Goal: Task Accomplishment & Management: Manage account settings

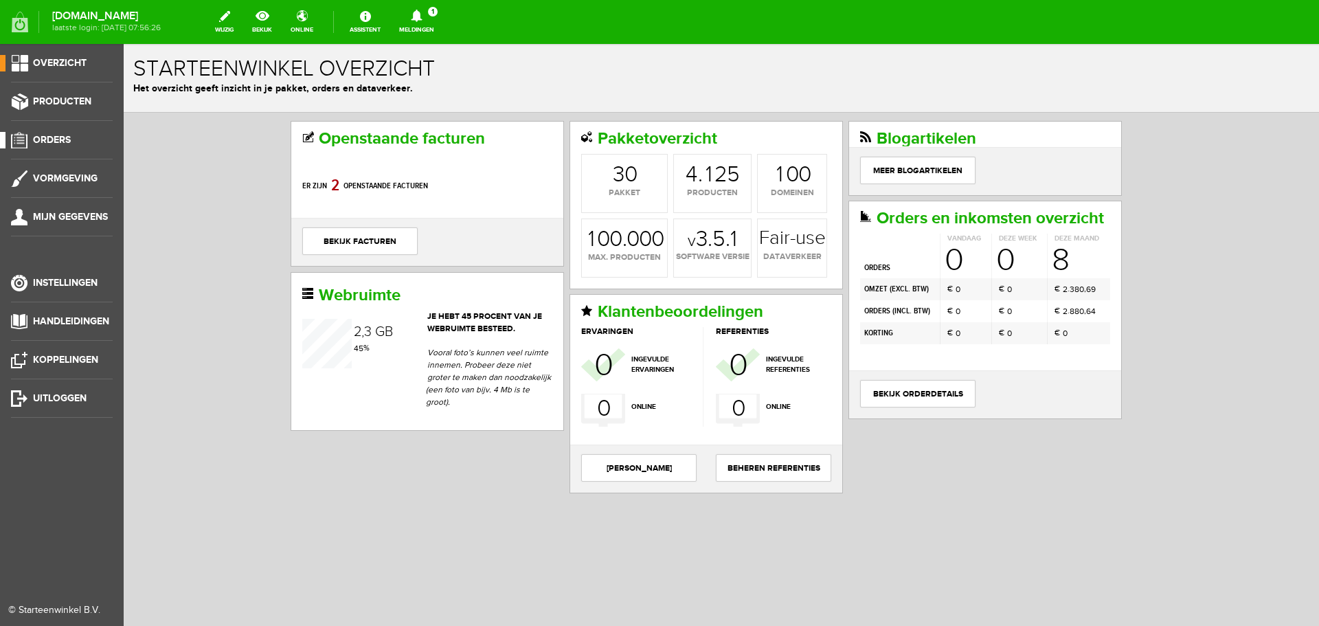
click at [54, 138] on span "Orders" at bounding box center [52, 140] width 38 height 12
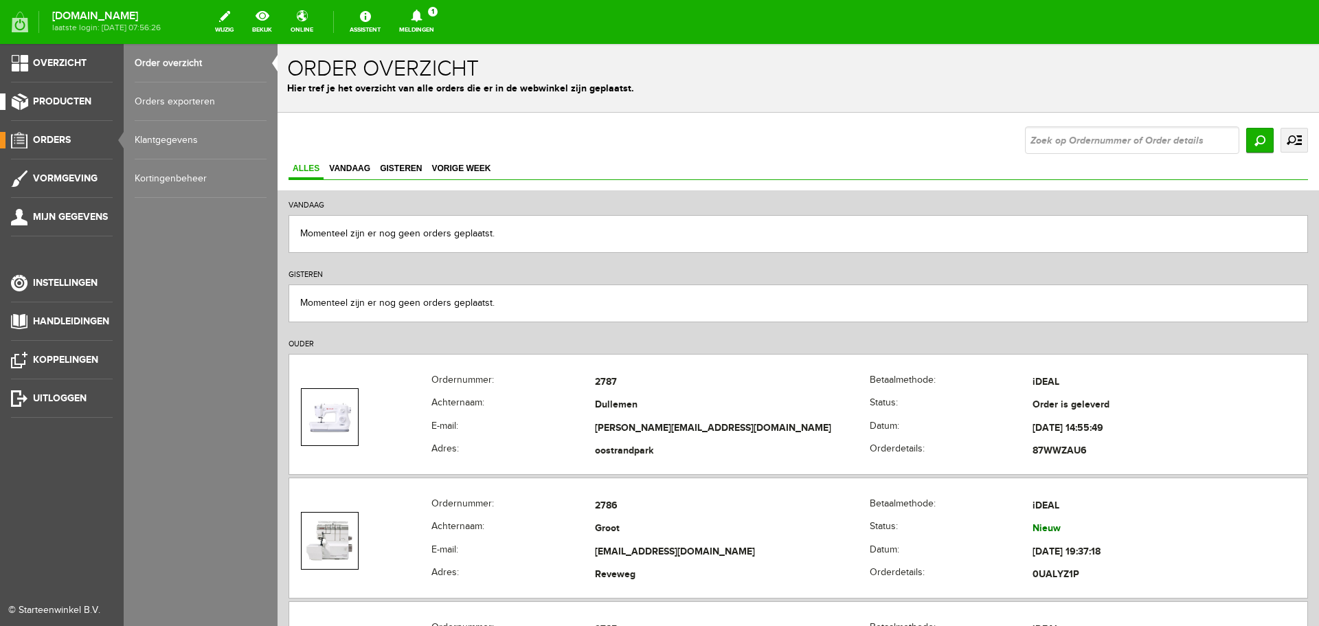
click at [54, 98] on span "Producten" at bounding box center [62, 101] width 58 height 12
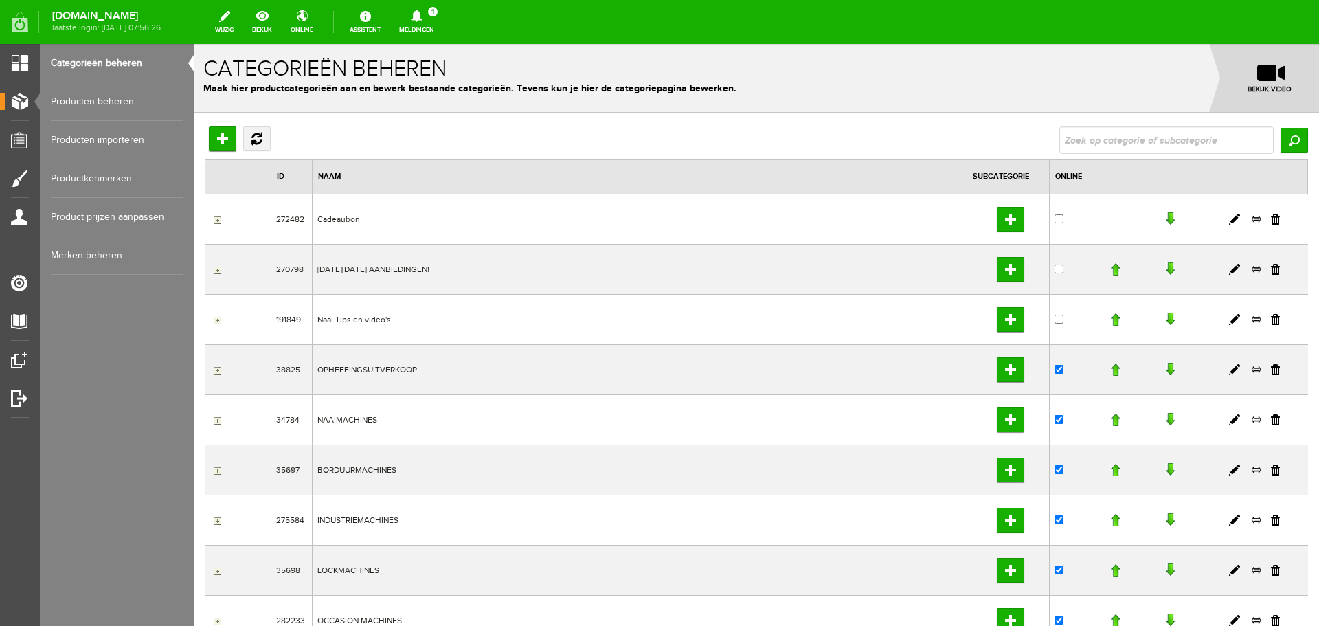
click at [72, 99] on link "Producten beheren" at bounding box center [117, 101] width 132 height 38
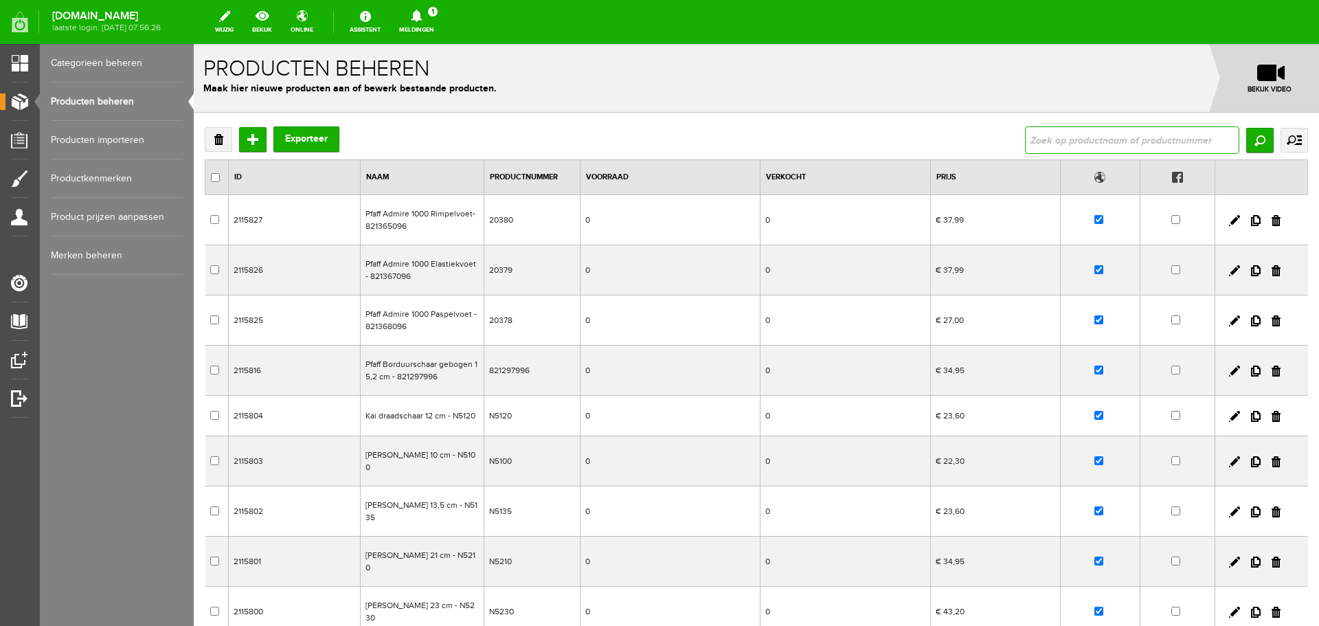
click at [1050, 134] on input "text" at bounding box center [1132, 139] width 214 height 27
type input "select"
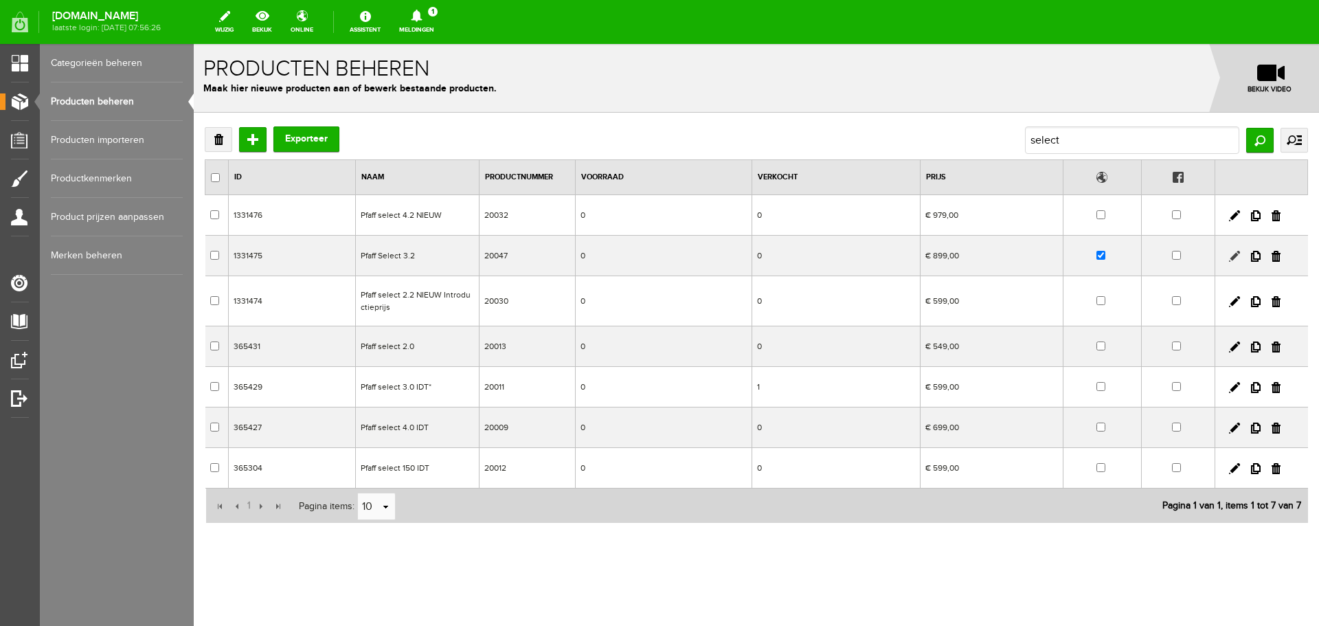
click at [1229, 256] on link at bounding box center [1234, 256] width 11 height 11
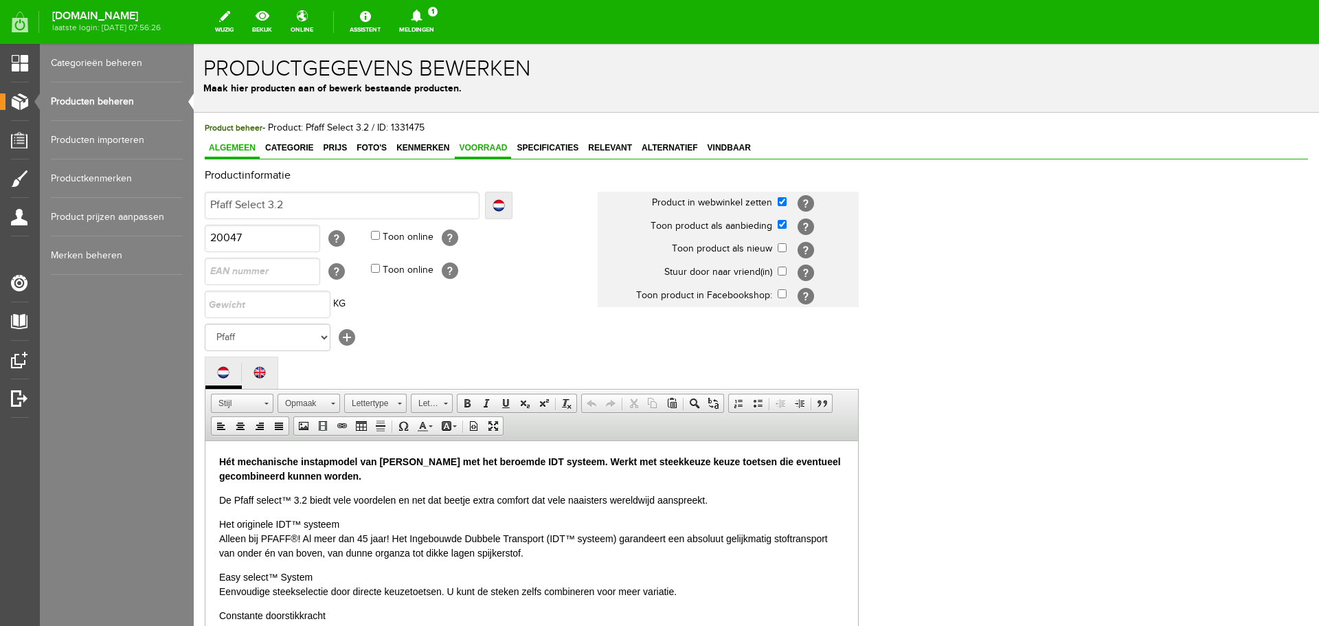
click at [496, 146] on span "Voorraad" at bounding box center [483, 148] width 56 height 10
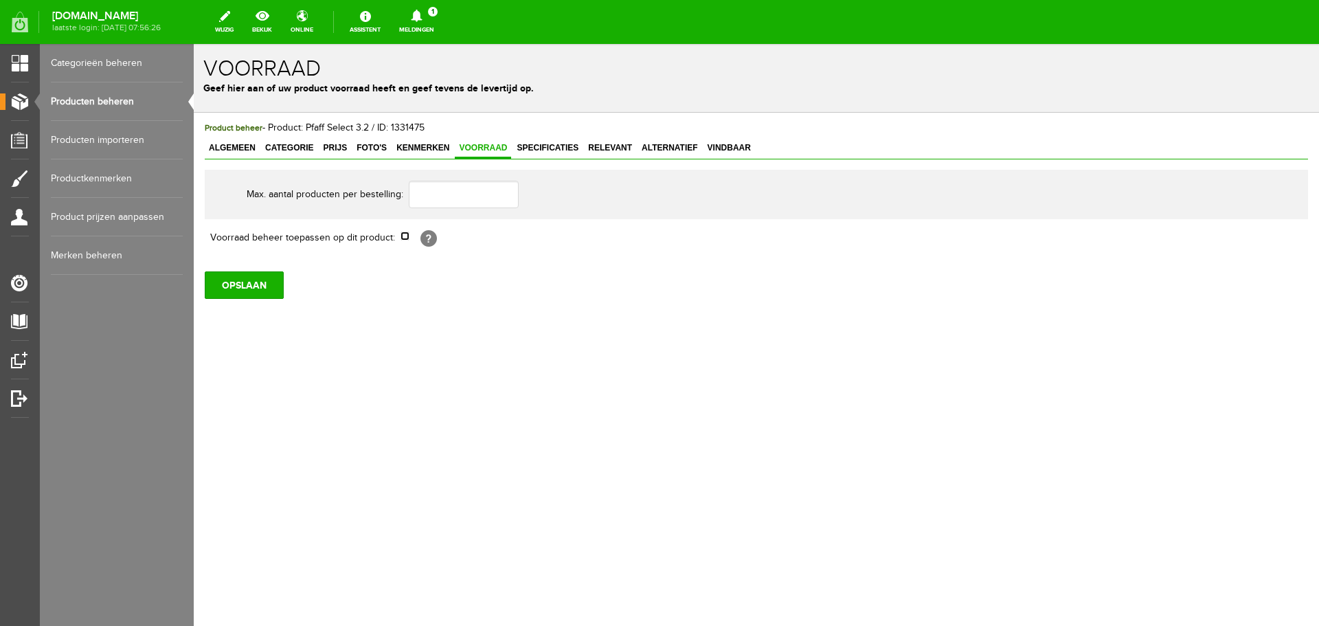
click at [402, 238] on input "checkbox" at bounding box center [404, 235] width 9 height 9
checkbox input "true"
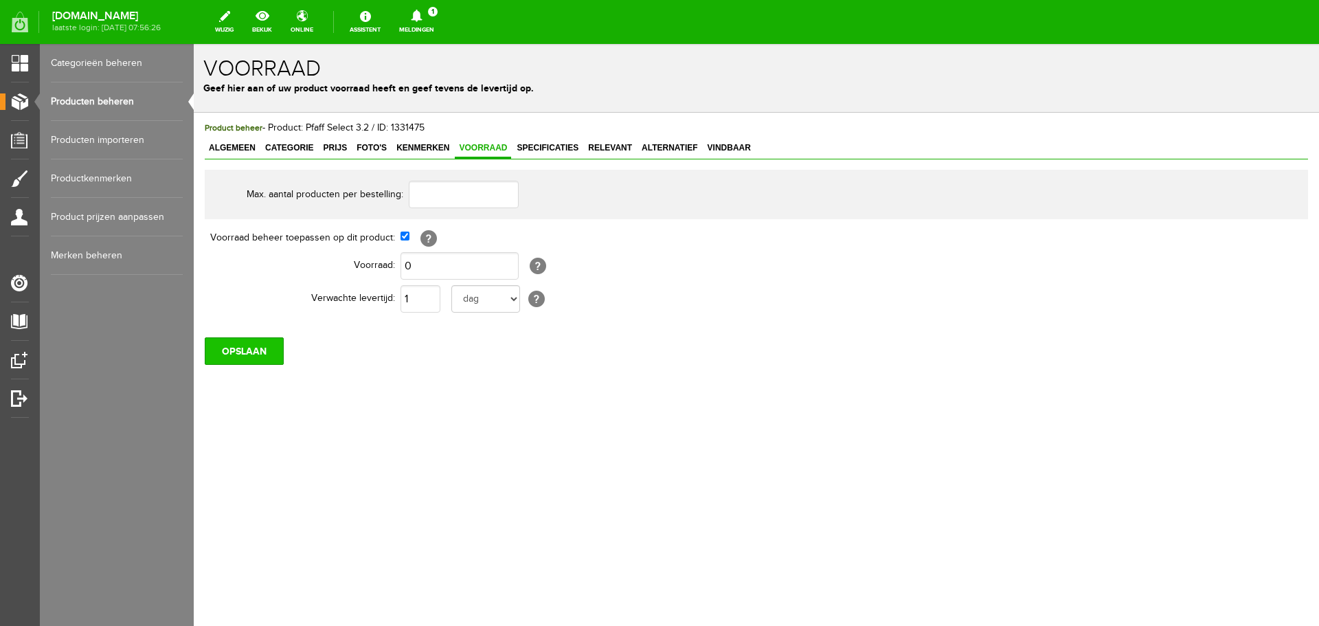
click at [260, 354] on input "OPSLAAN" at bounding box center [244, 350] width 79 height 27
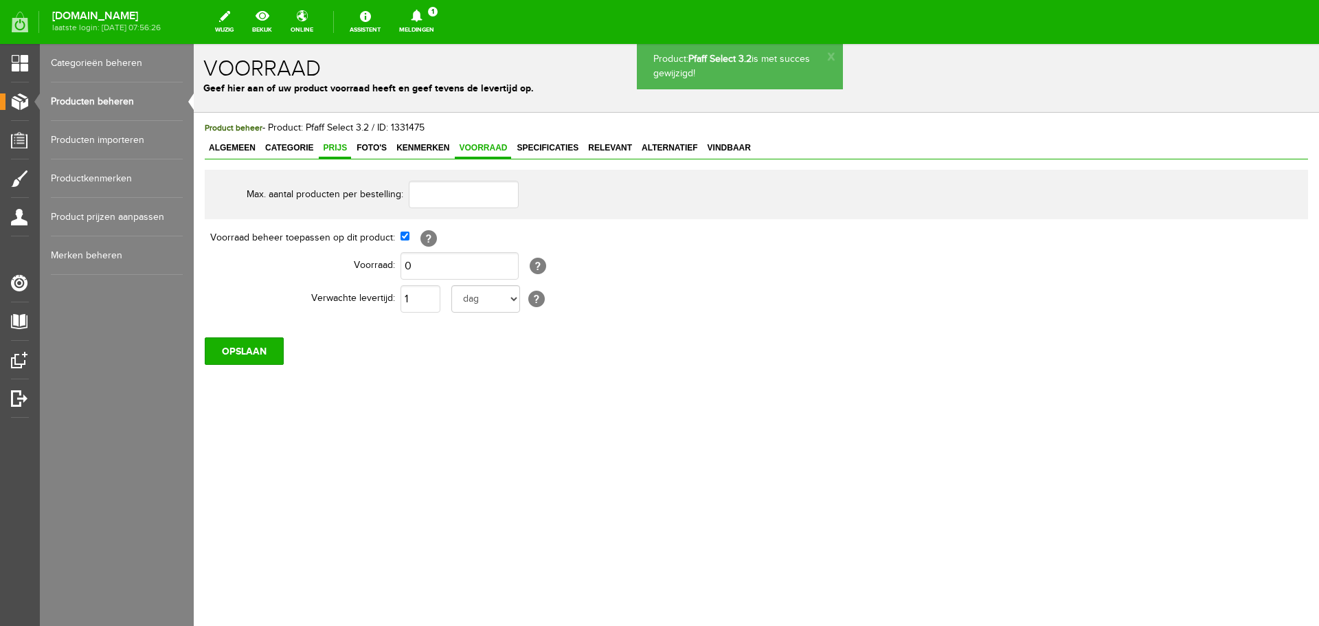
click at [331, 149] on span "Prijs" at bounding box center [335, 148] width 32 height 10
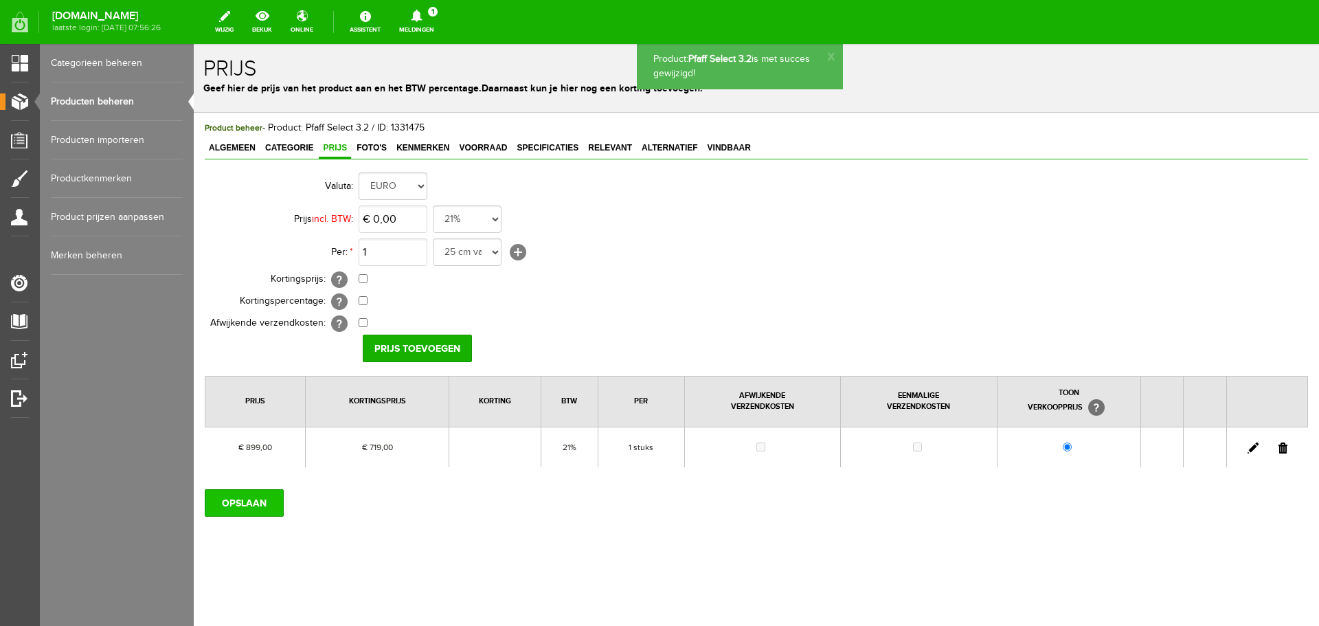
click at [230, 499] on input "OPSLAAN" at bounding box center [244, 502] width 79 height 27
click at [106, 98] on link "Producten beheren" at bounding box center [117, 101] width 132 height 38
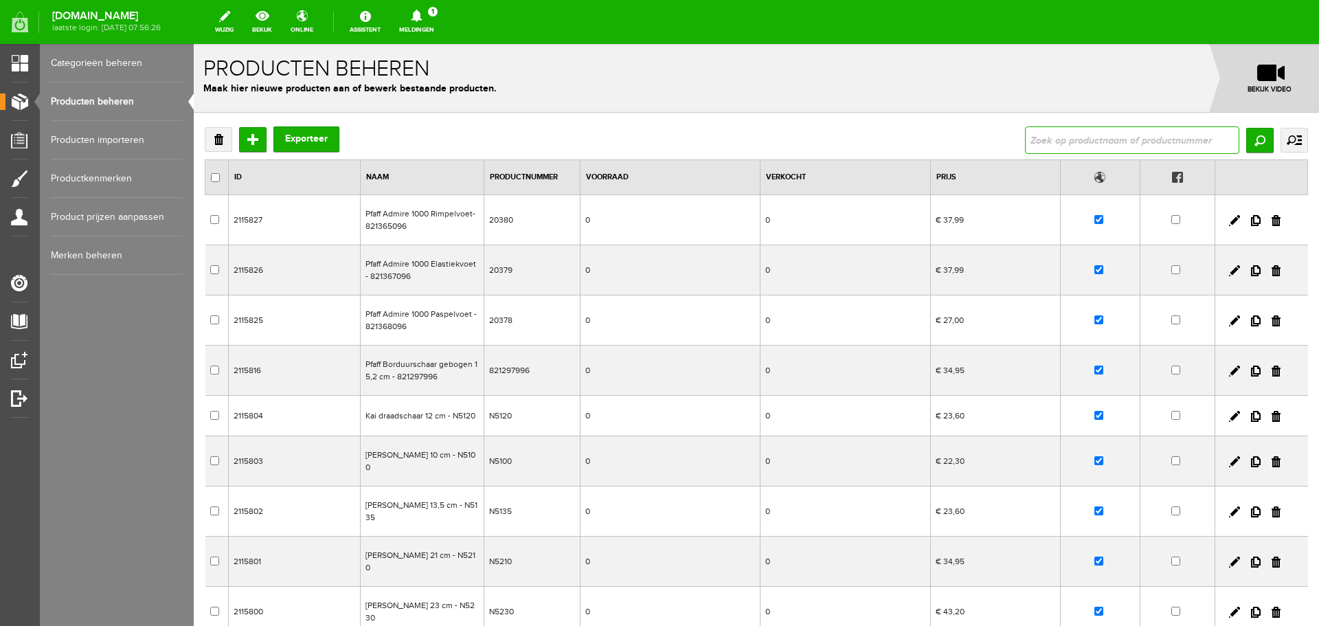
click at [1031, 141] on input "text" at bounding box center [1132, 139] width 214 height 27
type input "singer"
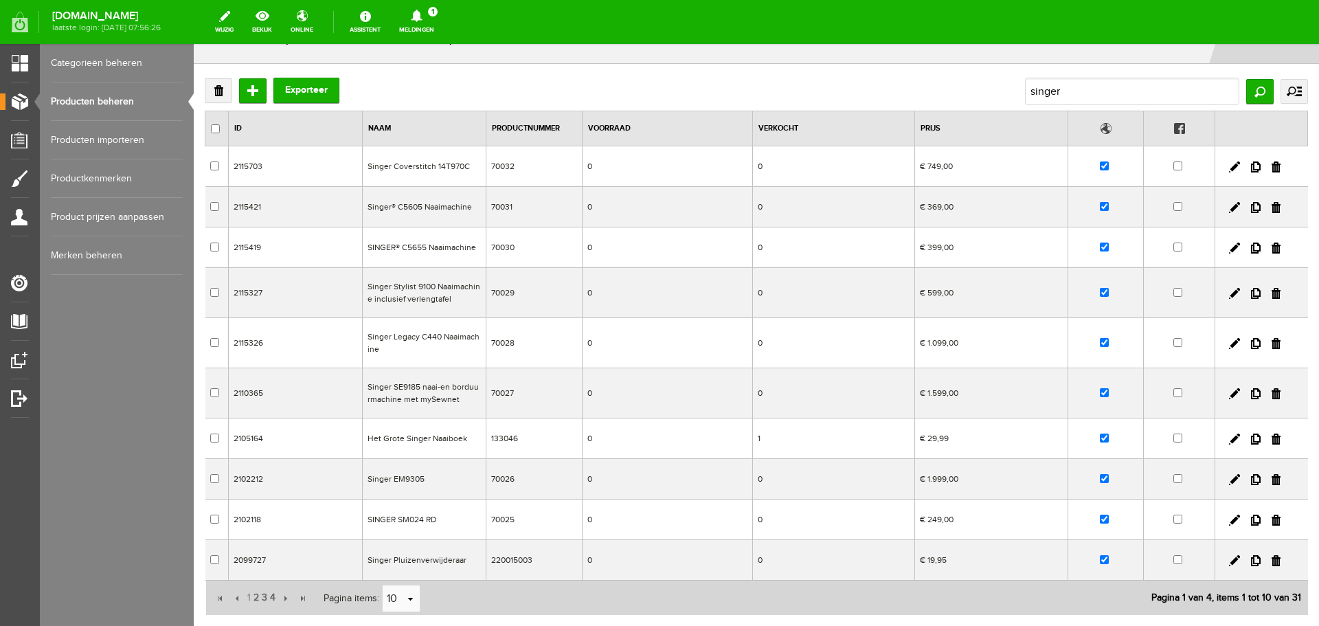
scroll to position [137, 0]
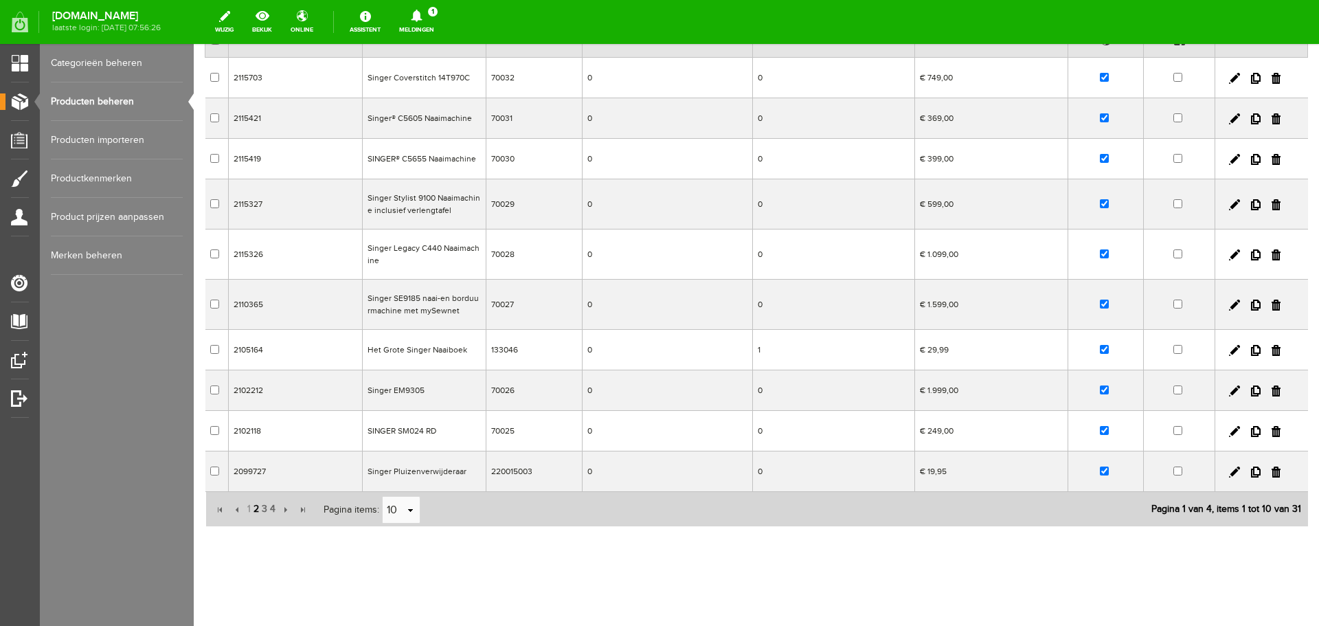
click at [254, 510] on span "2" at bounding box center [256, 508] width 8 height 27
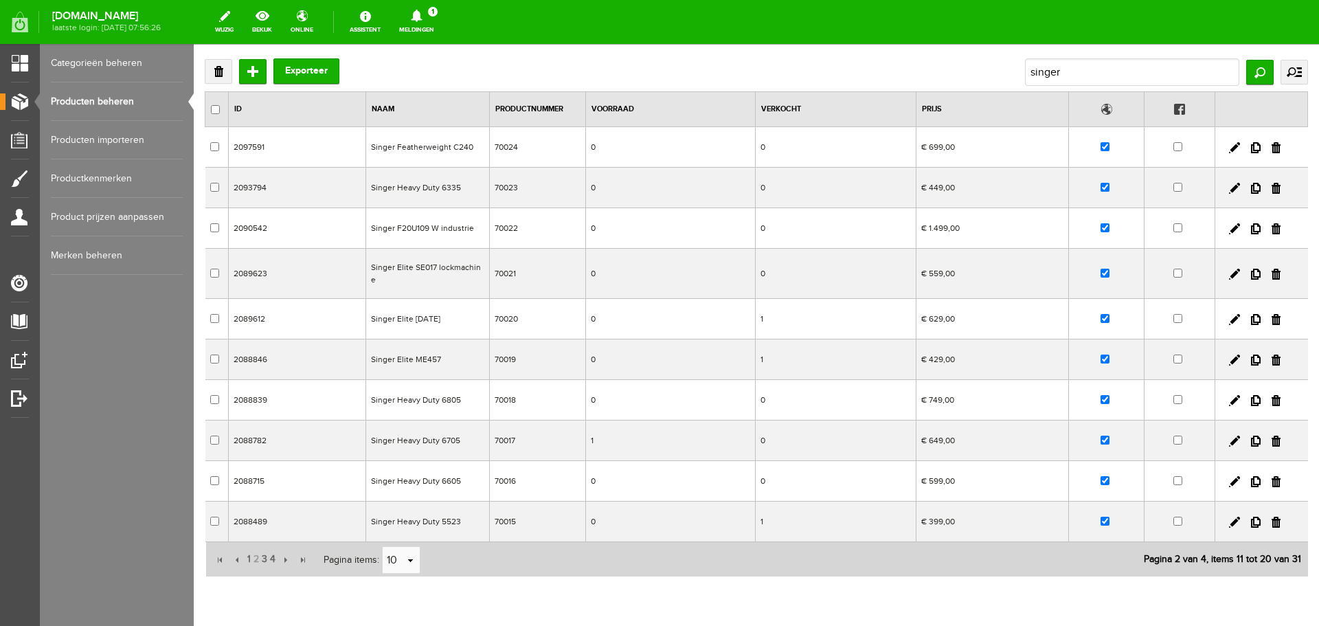
scroll to position [69, 0]
click at [1229, 435] on link at bounding box center [1234, 440] width 11 height 11
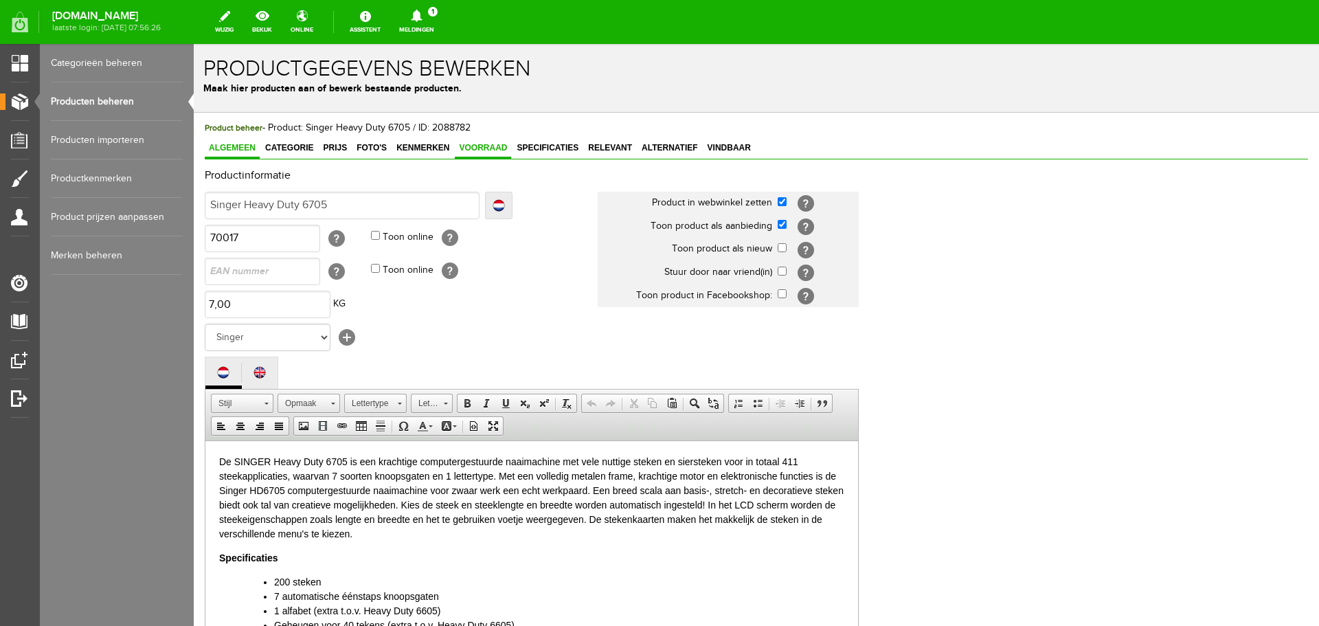
click at [487, 146] on span "Voorraad" at bounding box center [483, 148] width 56 height 10
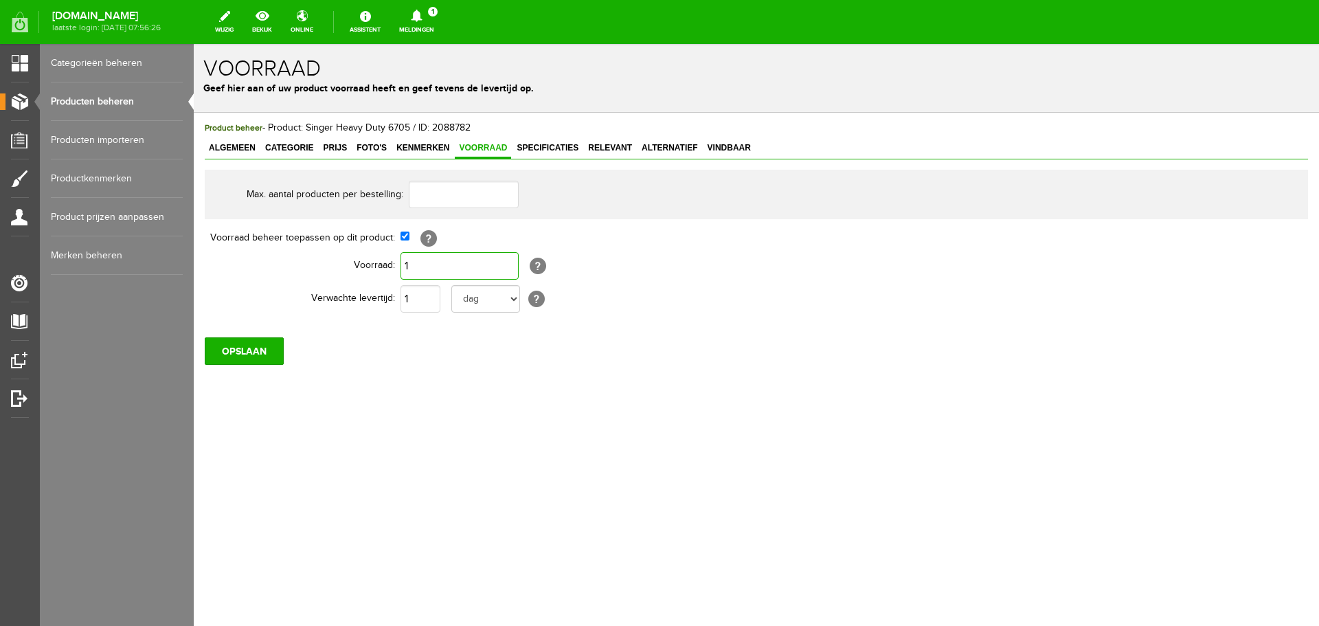
click at [419, 261] on input "1" at bounding box center [459, 265] width 118 height 27
type input "0"
click at [234, 355] on input "OPSLAAN" at bounding box center [244, 350] width 79 height 27
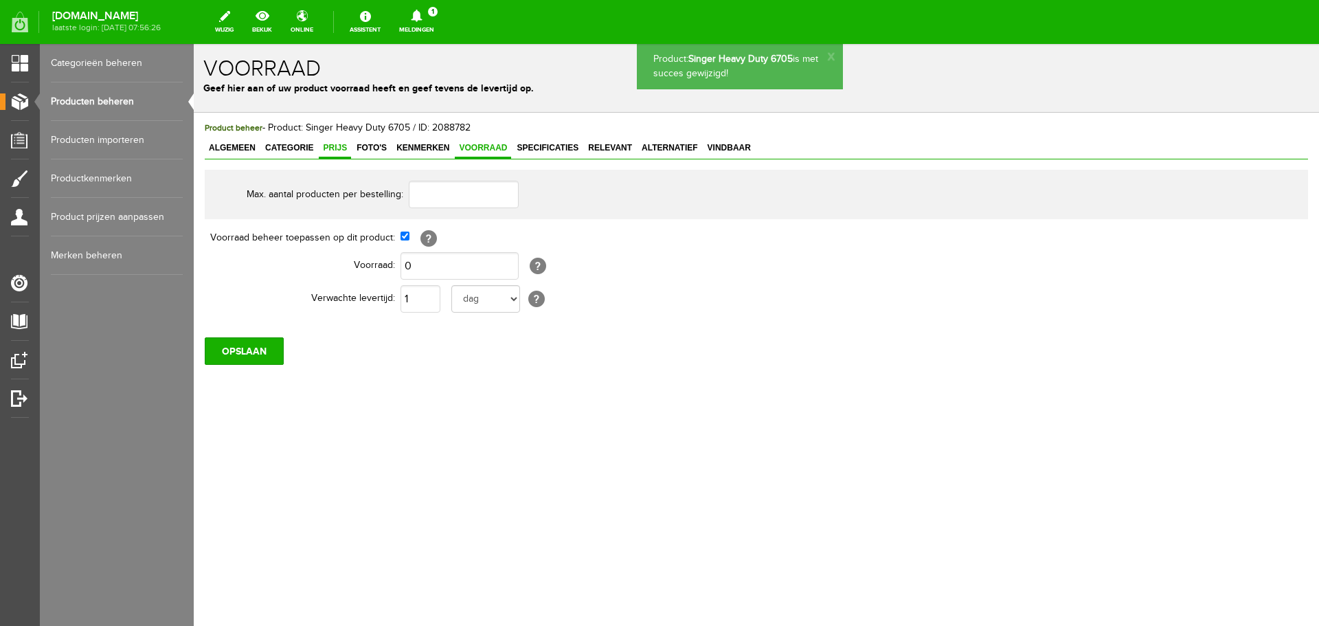
click at [341, 146] on span "Prijs" at bounding box center [335, 148] width 32 height 10
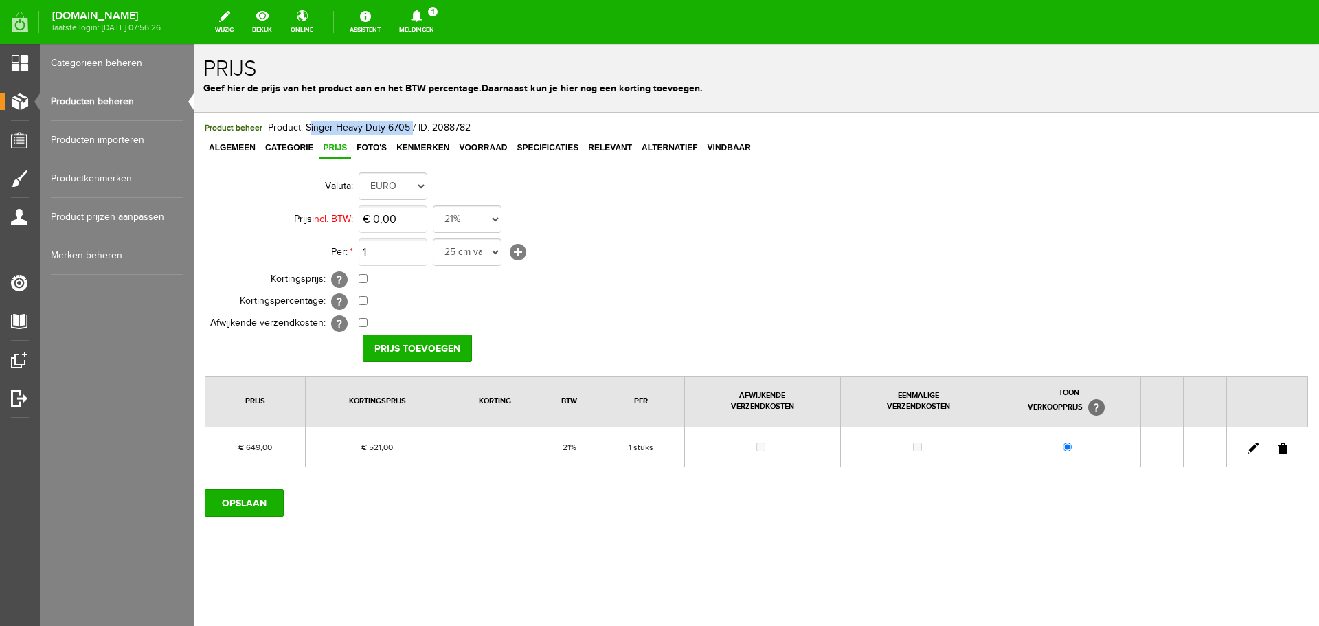
drag, startPoint x: 306, startPoint y: 124, endPoint x: 408, endPoint y: 129, distance: 101.8
click at [408, 129] on span "Product beheer - Product: Singer Heavy Duty 6705 / ID: 2088782" at bounding box center [338, 127] width 266 height 11
copy span "Singer Heavy Duty 6705"
click at [479, 145] on span "Voorraad" at bounding box center [483, 148] width 56 height 10
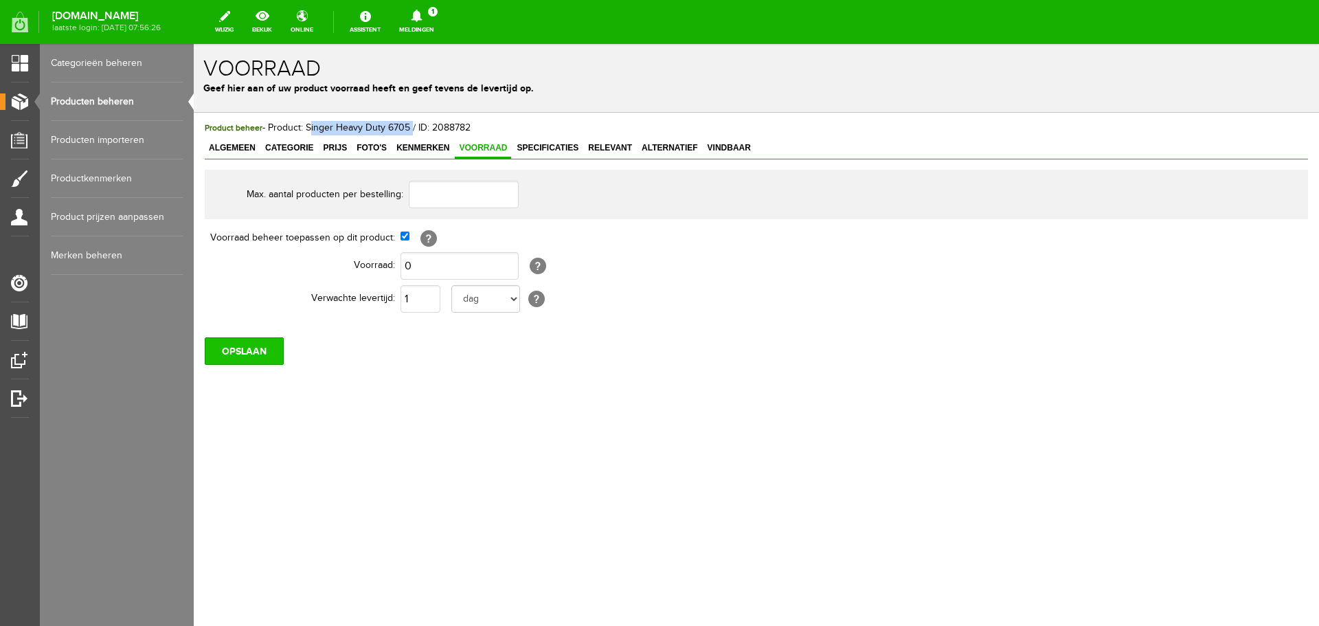
click at [245, 353] on input "OPSLAAN" at bounding box center [244, 350] width 79 height 27
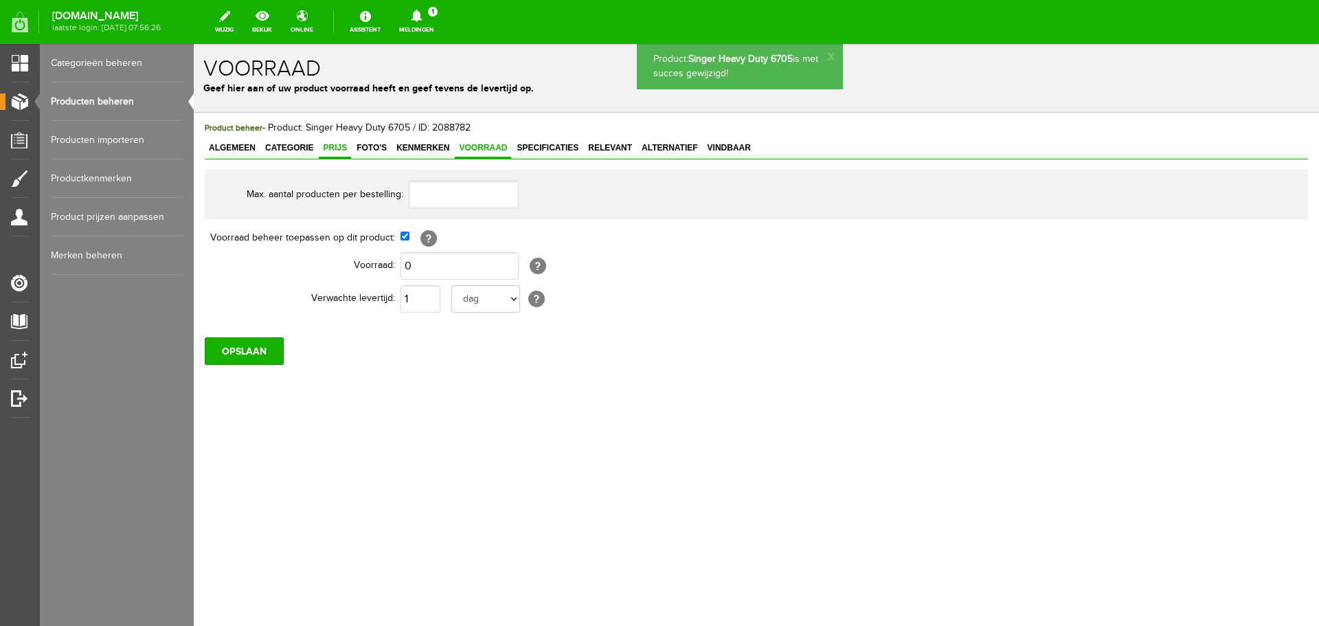
click at [334, 148] on span "Prijs" at bounding box center [335, 148] width 32 height 10
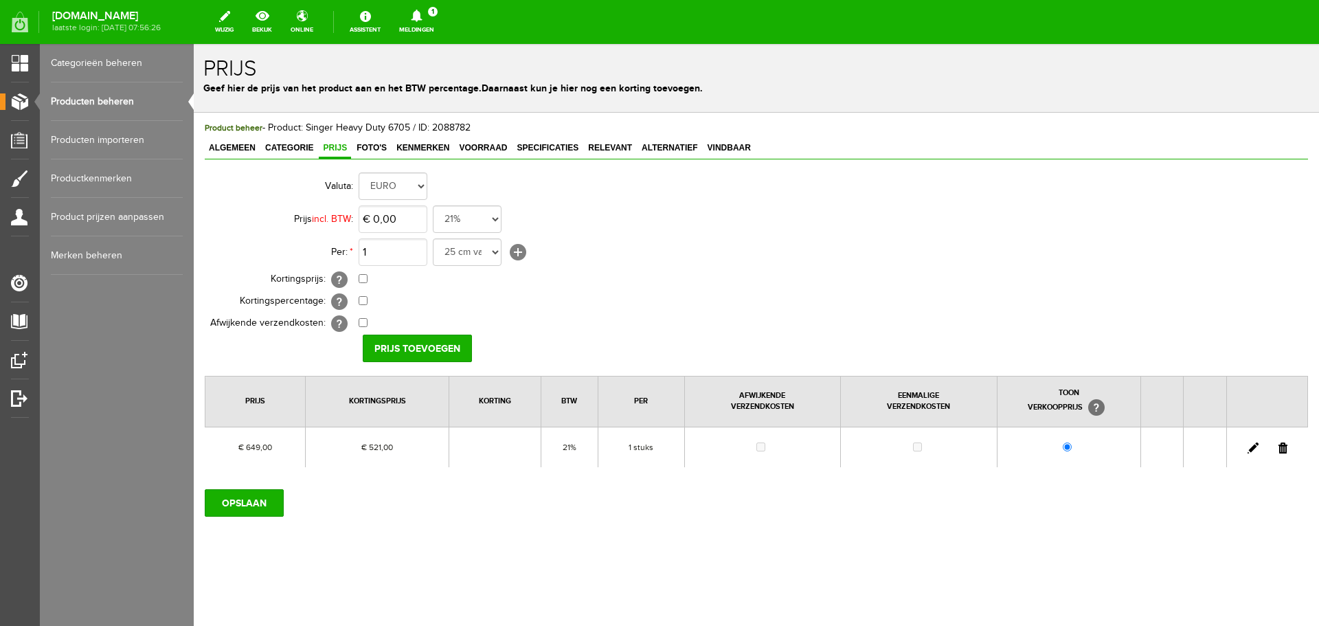
click at [1253, 449] on link at bounding box center [1252, 447] width 11 height 11
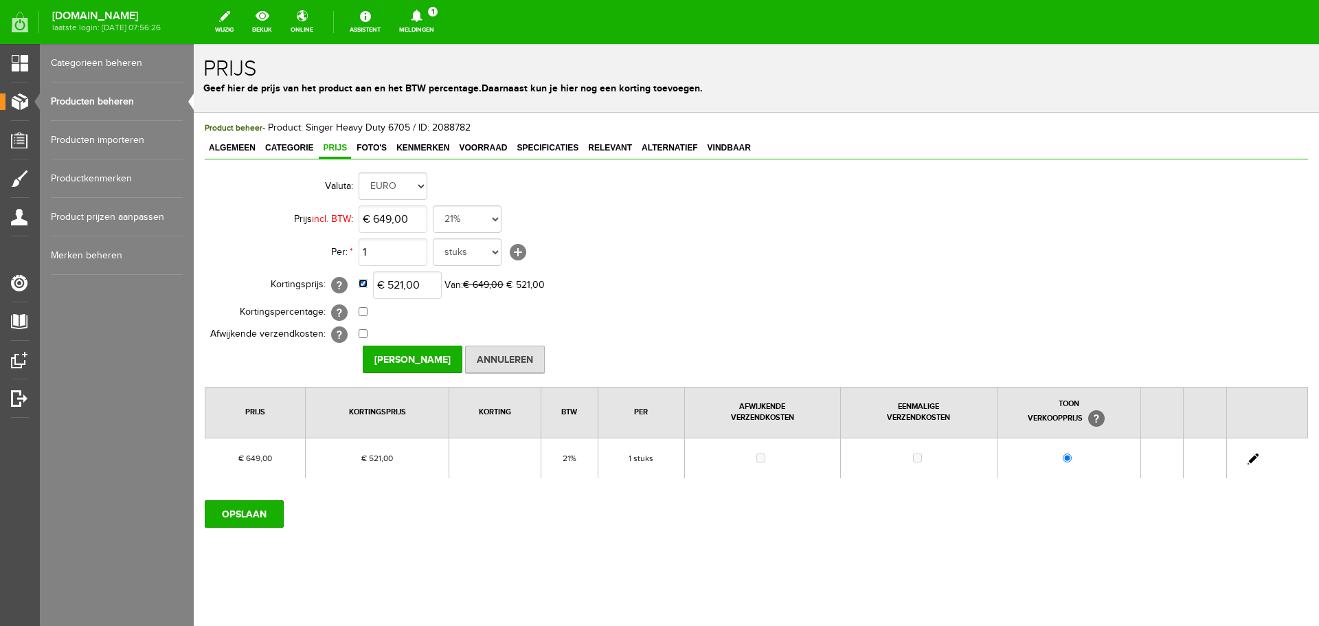
click at [365, 283] on input "checkbox" at bounding box center [363, 283] width 9 height 9
checkbox input "false"
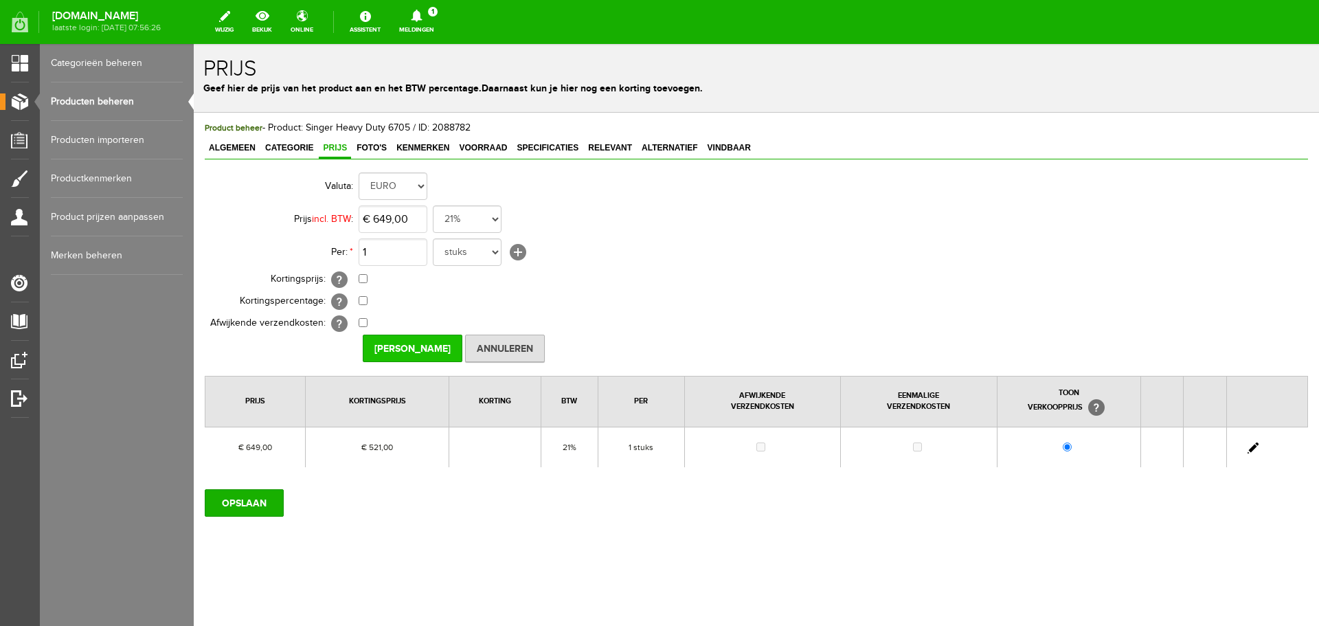
click at [398, 344] on input "[PERSON_NAME]" at bounding box center [413, 347] width 100 height 27
click at [248, 504] on input "OPSLAAN" at bounding box center [244, 502] width 79 height 27
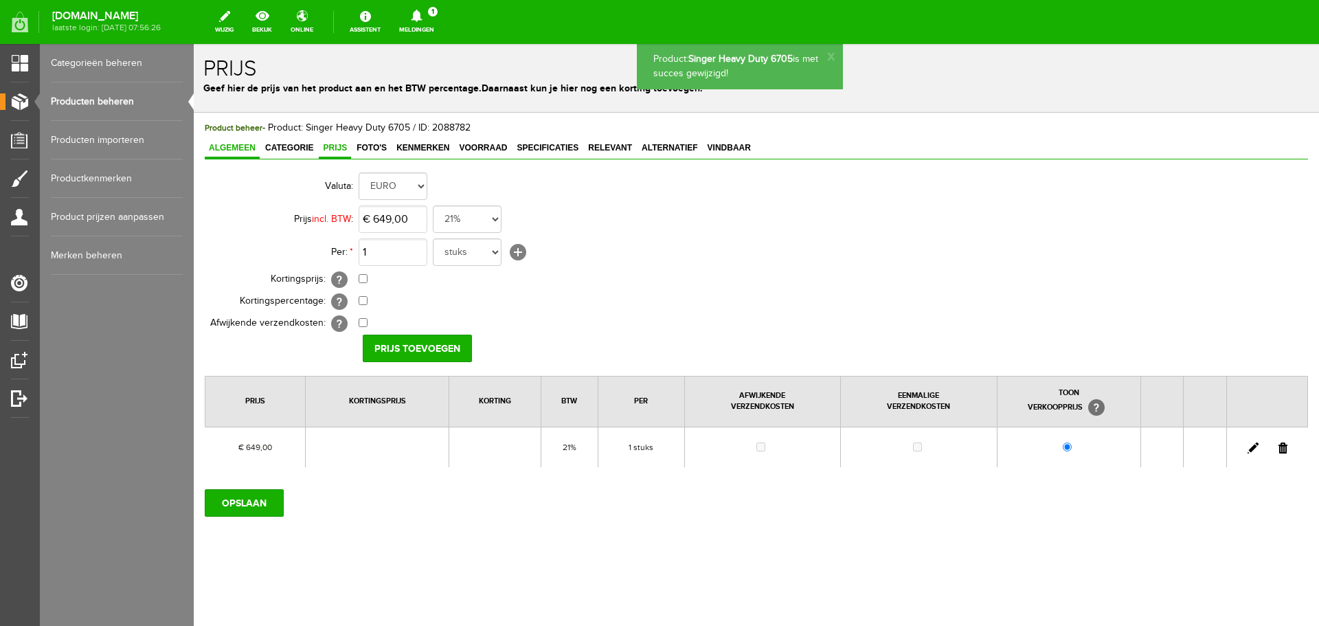
click at [229, 150] on span "Algemeen" at bounding box center [232, 148] width 55 height 10
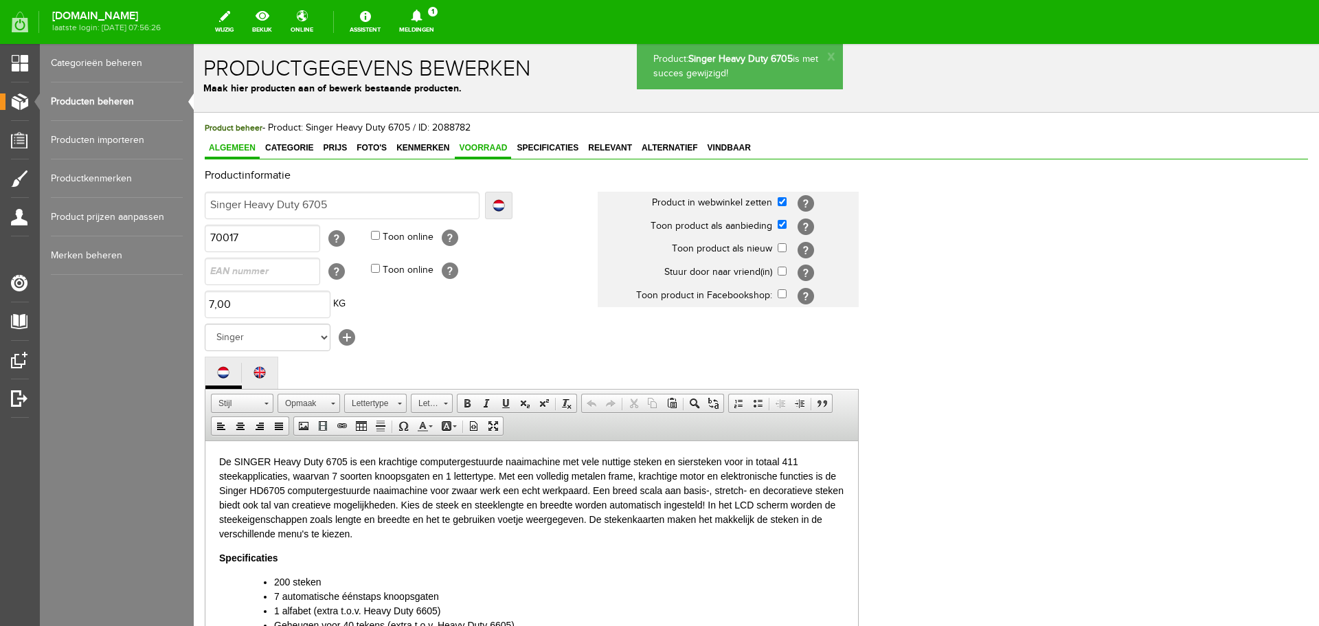
click at [494, 147] on span "Voorraad" at bounding box center [483, 148] width 56 height 10
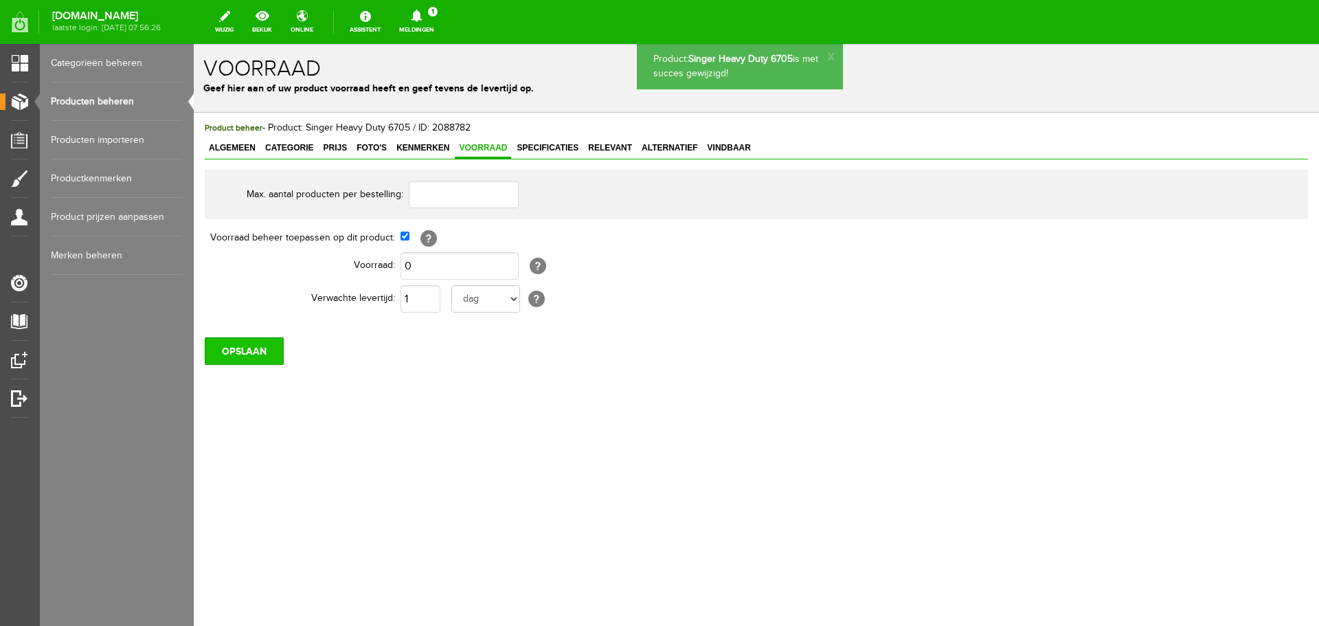
click at [242, 352] on input "OPSLAAN" at bounding box center [244, 350] width 79 height 27
click at [235, 354] on input "OPSLAAN" at bounding box center [244, 350] width 79 height 27
click at [102, 101] on link "Producten beheren" at bounding box center [117, 101] width 132 height 38
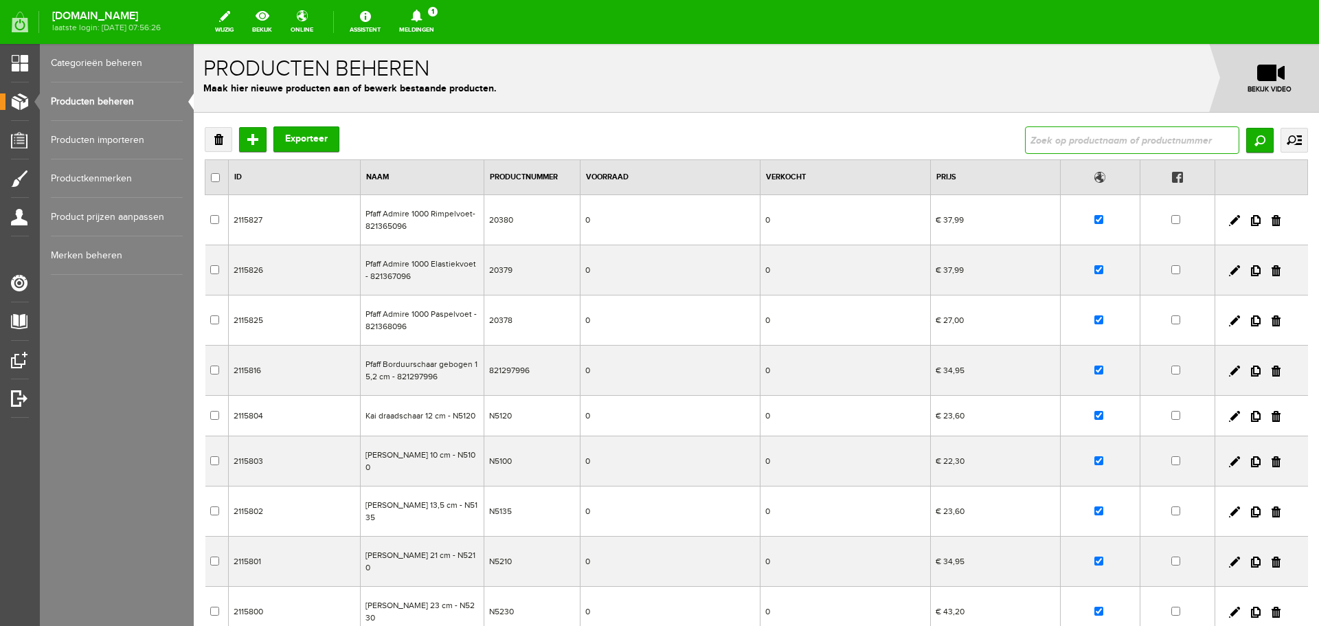
click at [1032, 143] on input "text" at bounding box center [1132, 139] width 214 height 27
type input "topaz 50"
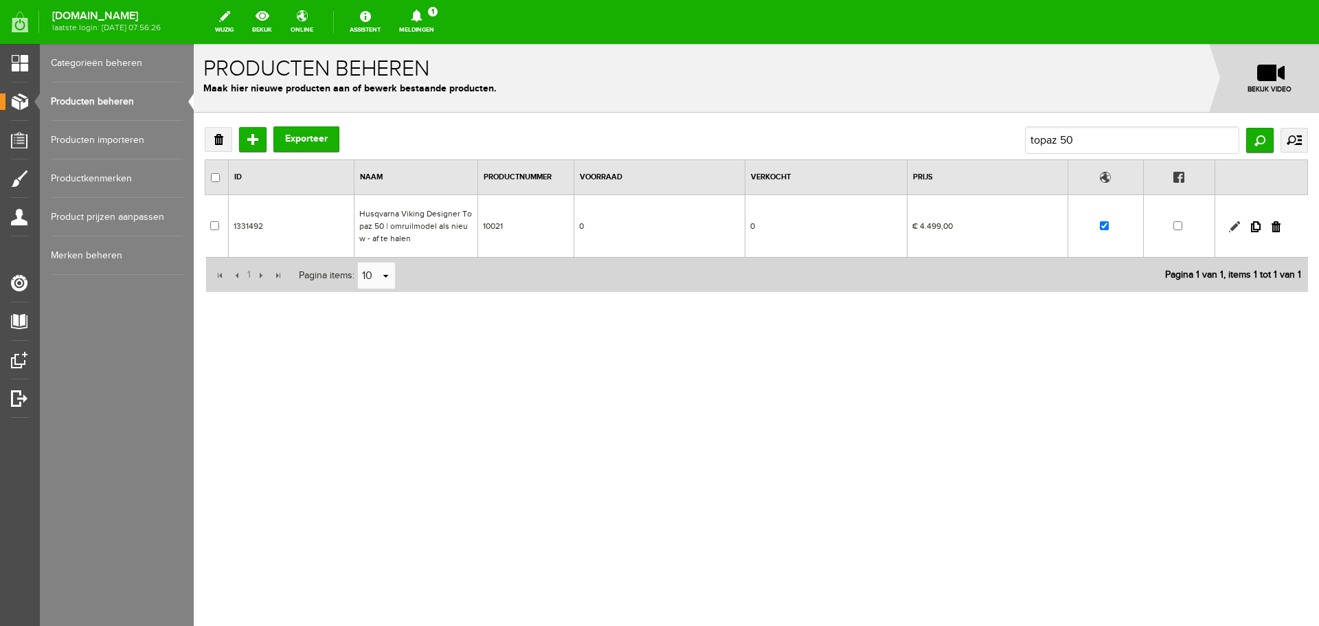
click at [1232, 227] on link at bounding box center [1234, 226] width 11 height 11
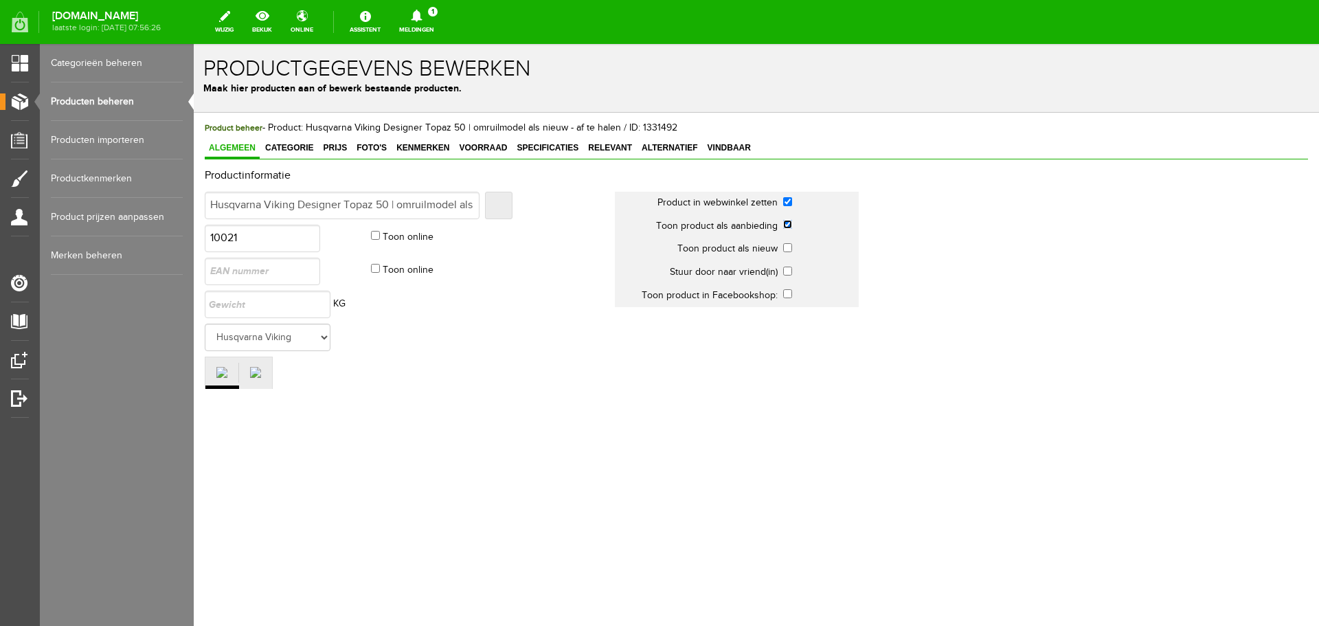
click at [784, 226] on input "checkbox" at bounding box center [787, 224] width 9 height 9
checkbox input "false"
click at [479, 148] on span "Voorraad" at bounding box center [483, 148] width 56 height 10
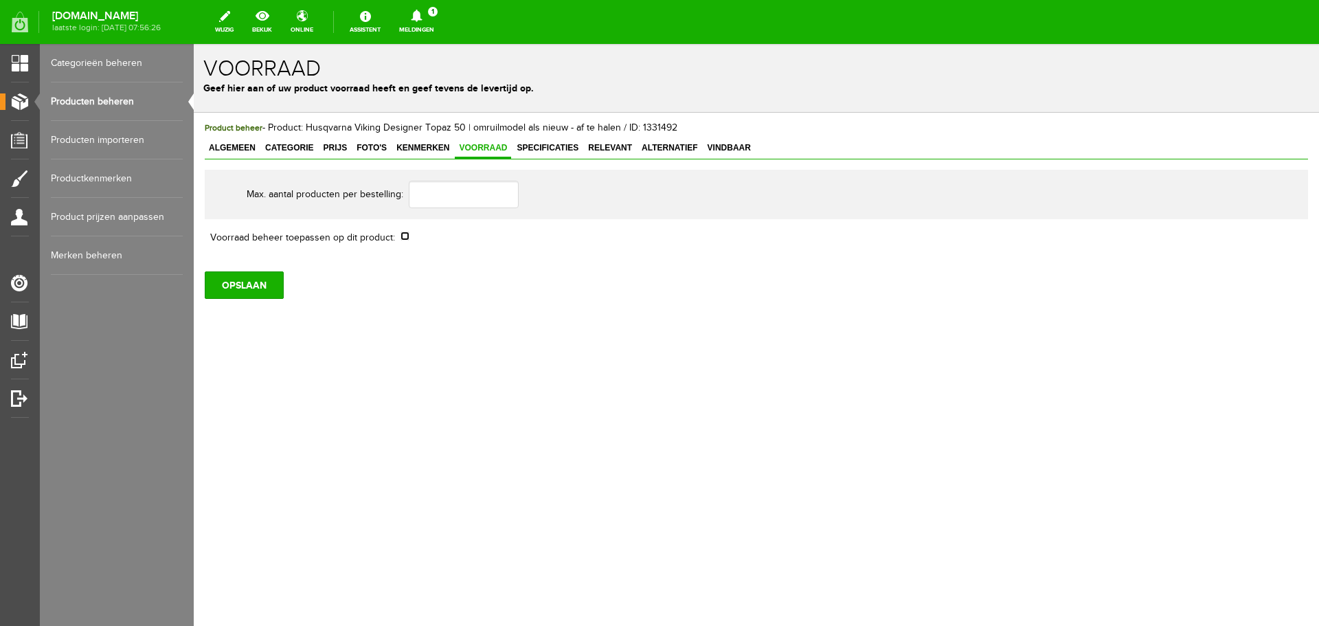
click at [403, 238] on input "checkbox" at bounding box center [404, 235] width 9 height 9
checkbox input "true"
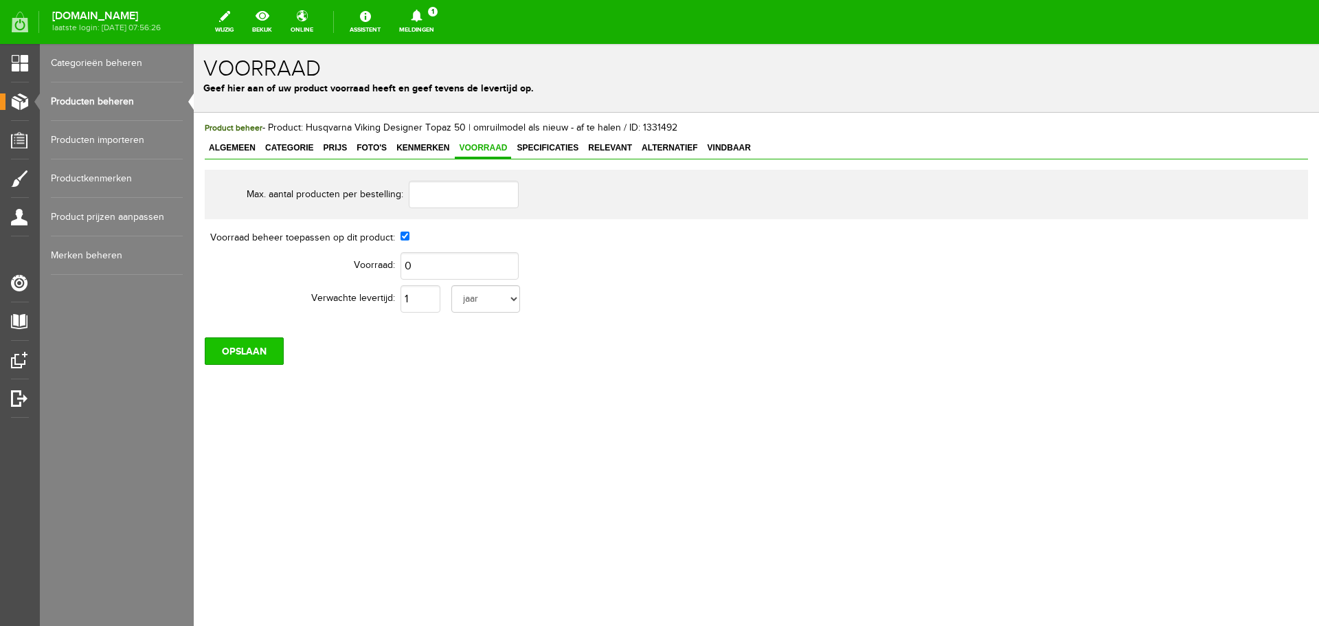
click at [254, 354] on input "OPSLAAN" at bounding box center [244, 350] width 79 height 27
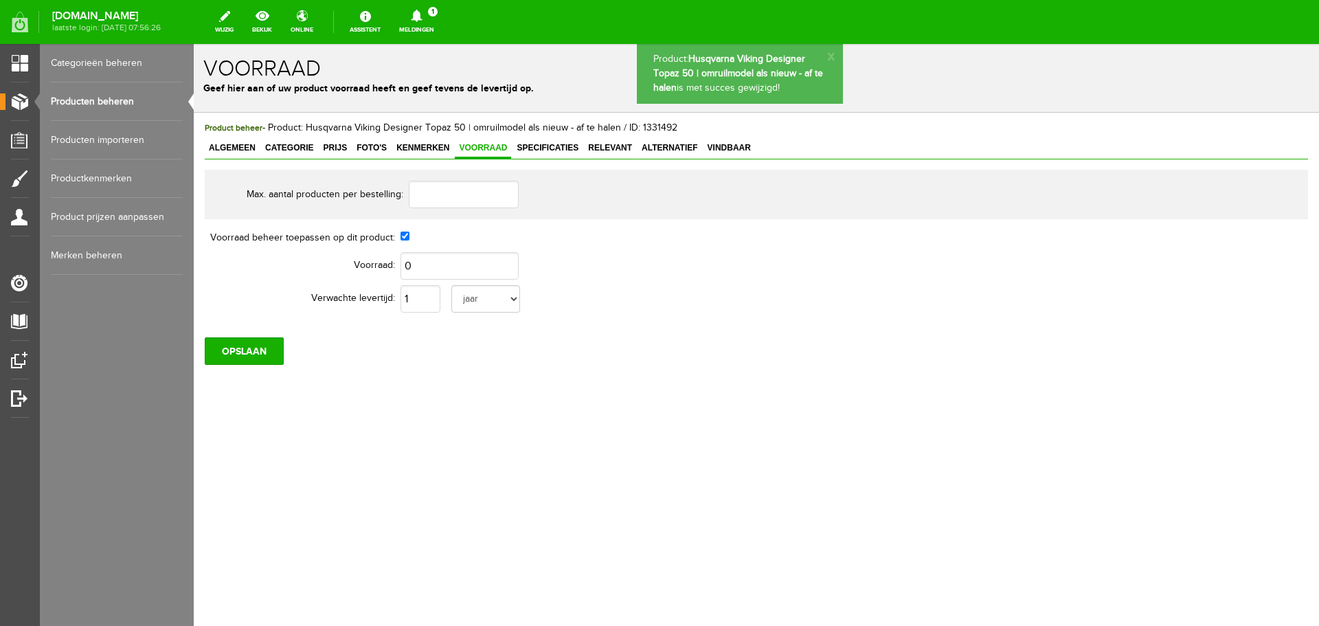
click at [240, 150] on span "Algemeen" at bounding box center [232, 148] width 55 height 10
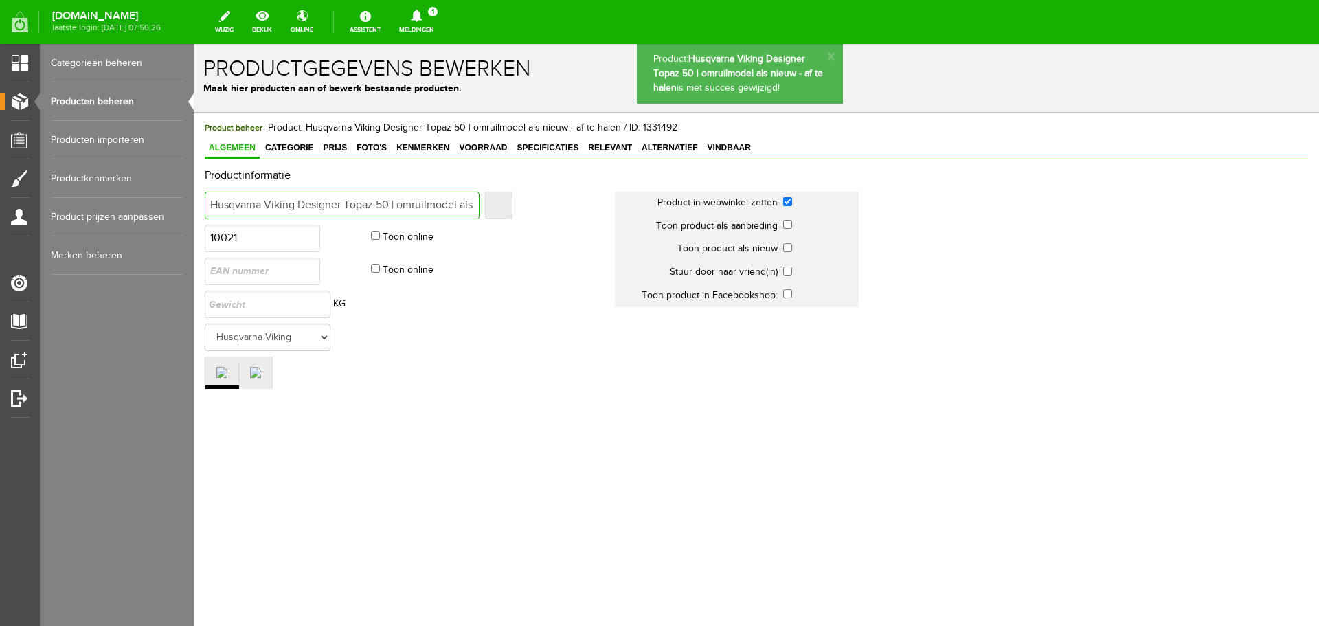
click at [344, 206] on input "Husqvarna Viking Designer Topaz 50 | omruilmodel als nieuw - af te halen" at bounding box center [342, 205] width 275 height 27
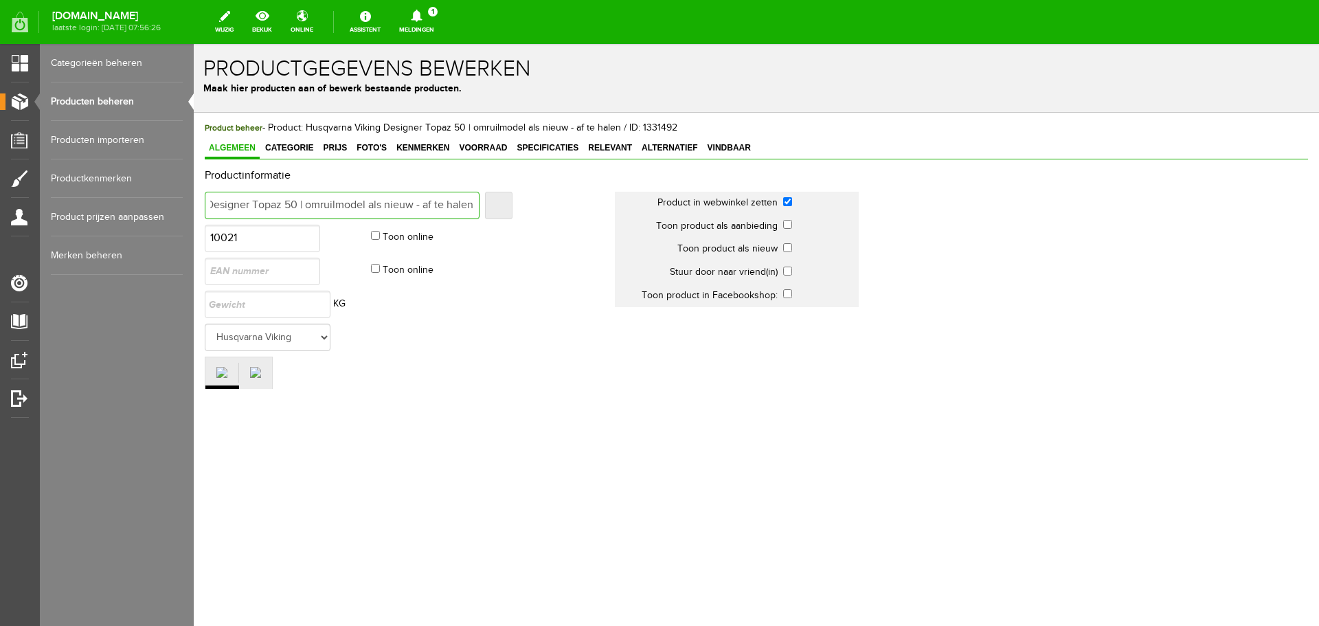
type input "Husqvarna Viking Designer Topaz 50 | omruilmodel als nieuw - af te halen"
type input "Husqvarna Viking Designer Topaz 50 | omruilmodel als nieuw - af te halen -"
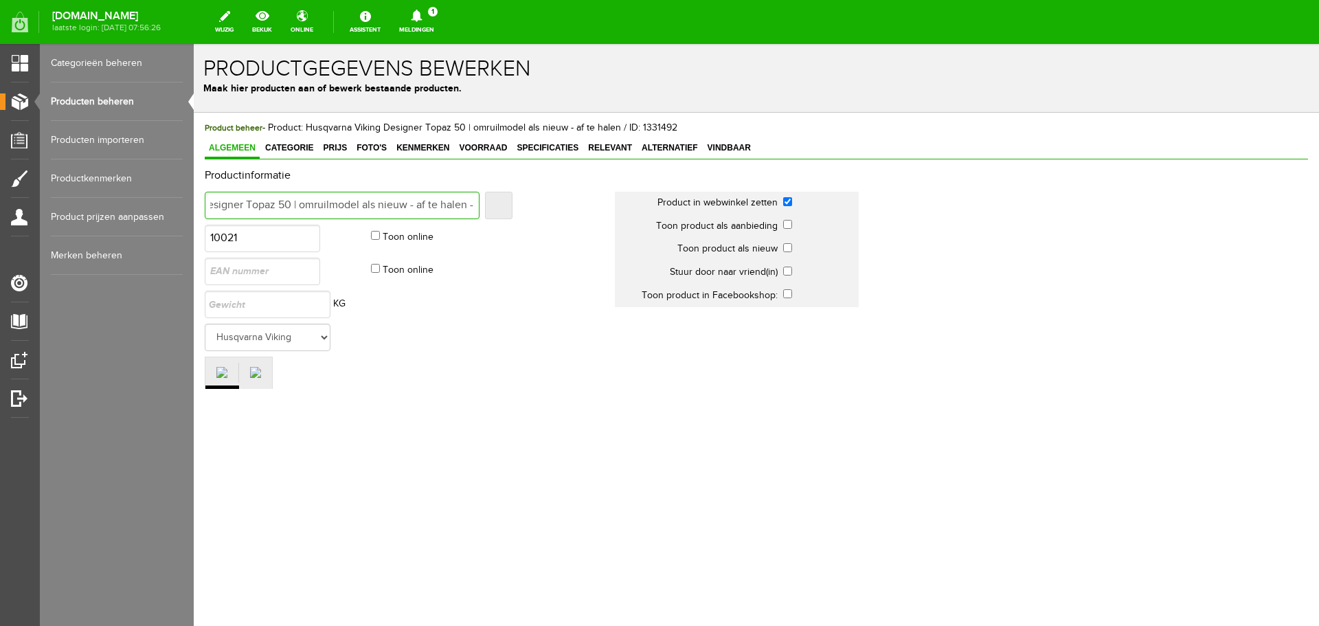
scroll to position [0, 101]
type input "Husqvarna Viking Designer Topaz 50 | omruilmodel als nieuw - af te halen -"
type input "Husqvarna Viking Designer Topaz 50 | omruilmodel als nieuw - af te halen - G"
type input "Husqvarna Viking Designer Topaz 50 | omruilmodel als nieuw - af te halen - Ge"
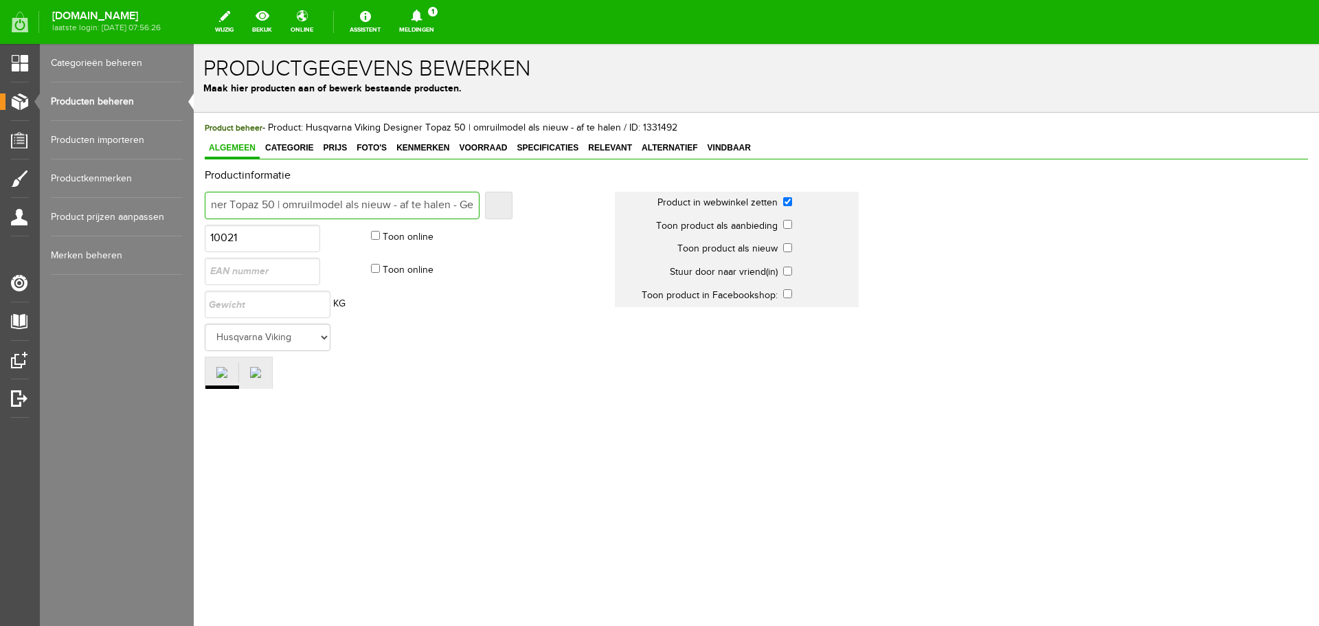
type input "Husqvarna Viking Designer Topaz 50 | omruilmodel als nieuw - af te halen - Ge"
type input "Husqvarna Viking Designer Topaz 50 | omruilmodel als nieuw - af te halen - Ger"
type input "Husqvarna Viking Designer Topaz 50 | omruilmodel als nieuw - af te halen - Gere"
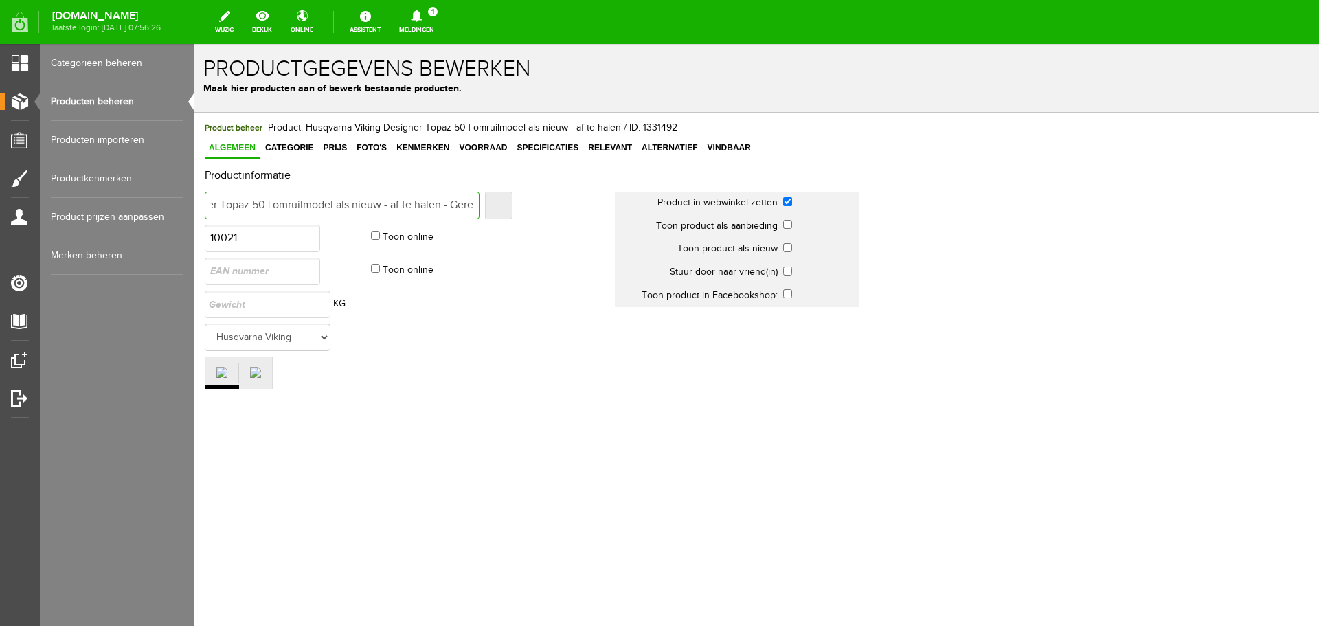
type input "Husqvarna Viking Designer Topaz 50 | omruilmodel als nieuw - af te halen - GereS"
type input "Husqvarna Viking Designer Topaz 50 | omruilmodel als nieuw - af te halen - Gere…"
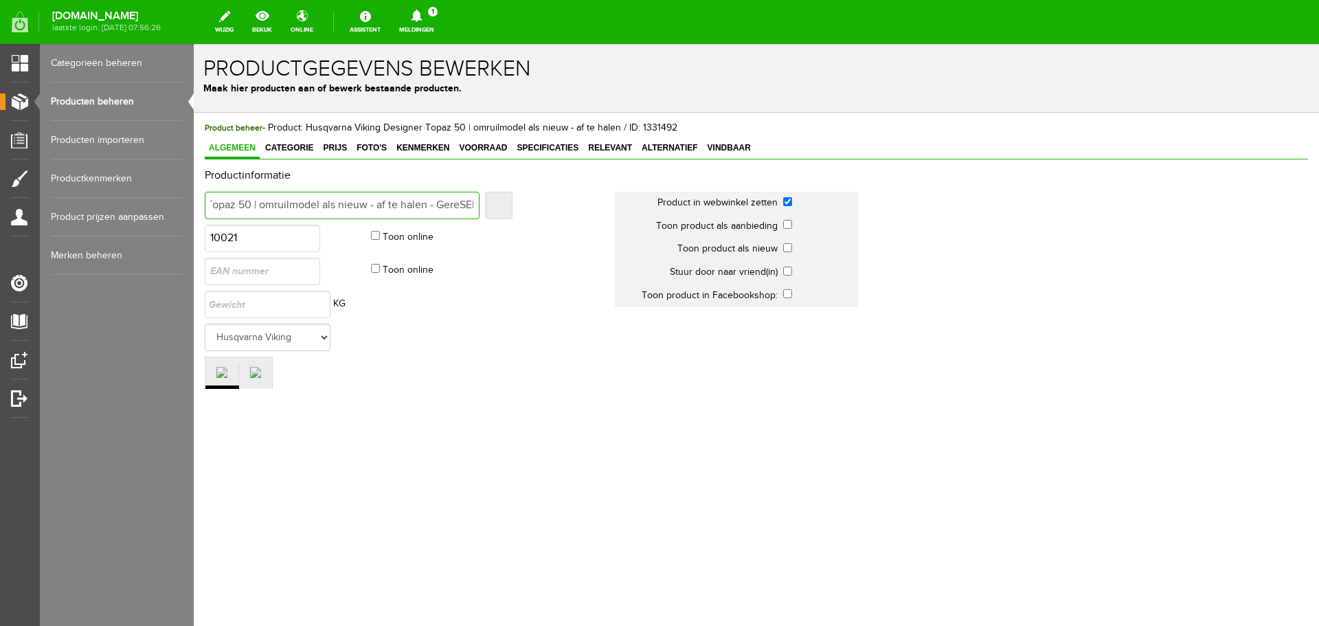
type input "Husqvarna Viking Designer Topaz 50 | omruilmodel als nieuw - af te halen - Gere…"
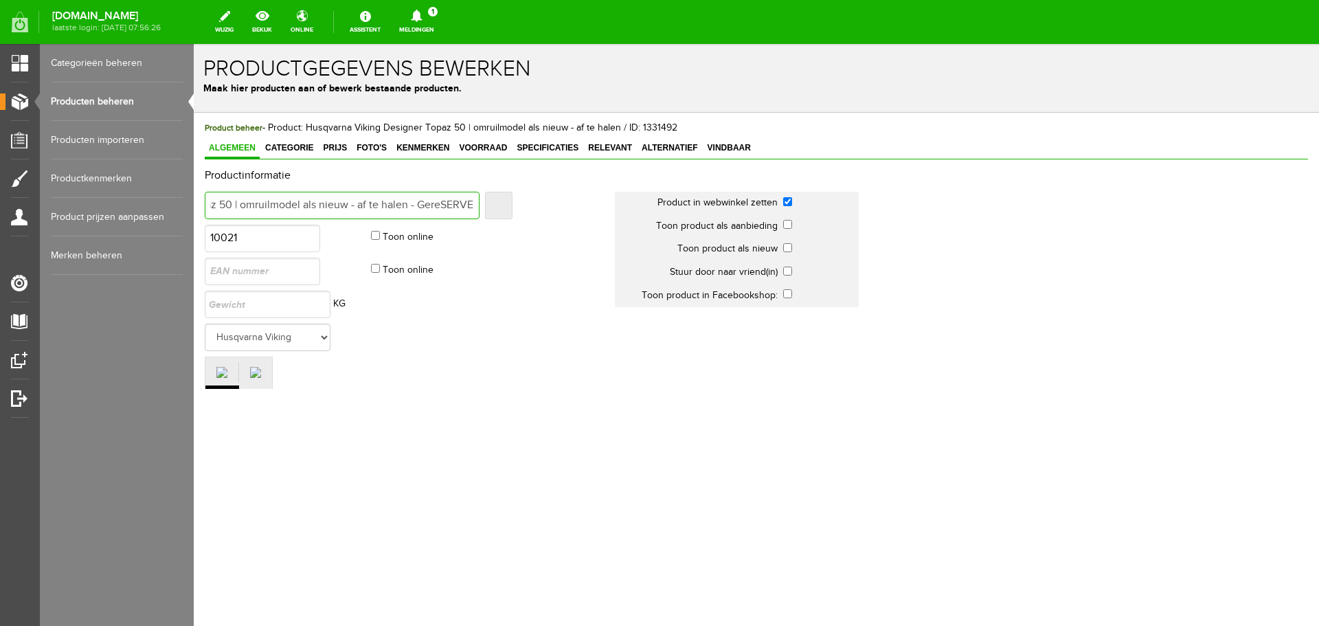
type input "Husqvarna Viking Designer Topaz 50 | omruilmodel als nieuw - af te halen - Gere…"
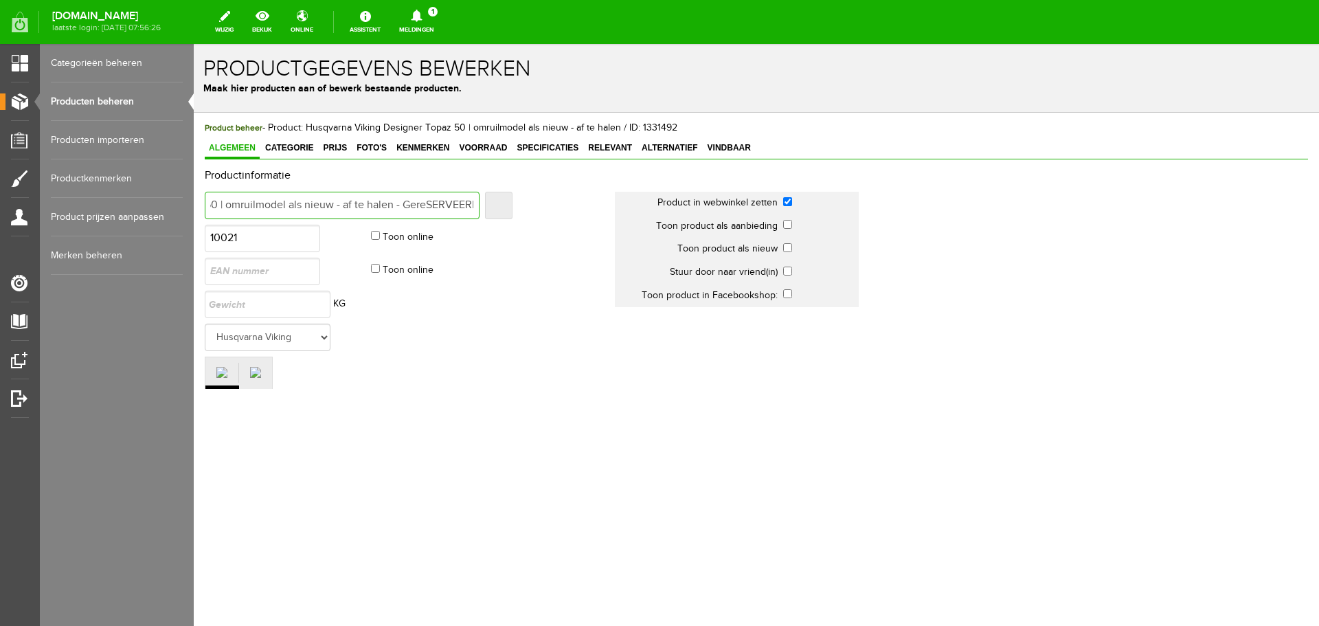
scroll to position [0, 179]
type input "Husqvarna Viking Designer Topaz 50 | omruilmodel als nieuw - af te halen - Gere…"
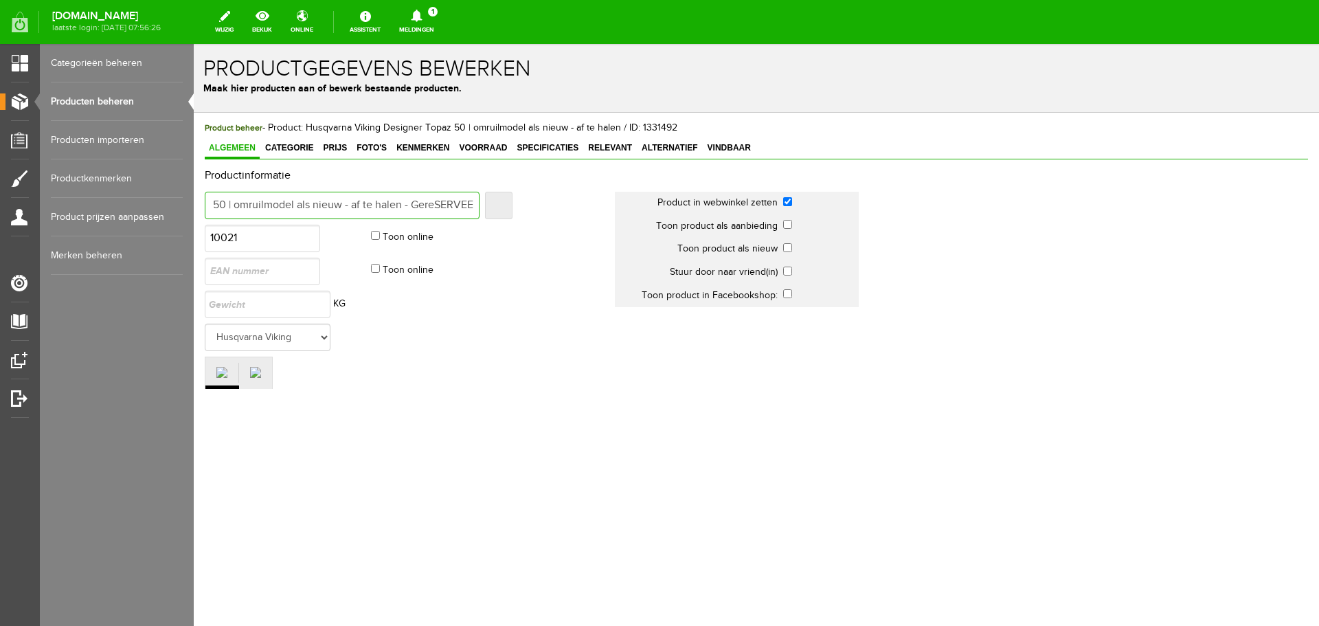
type input "Husqvarna Viking Designer Topaz 50 | omruilmodel als nieuw - af te halen - Gere…"
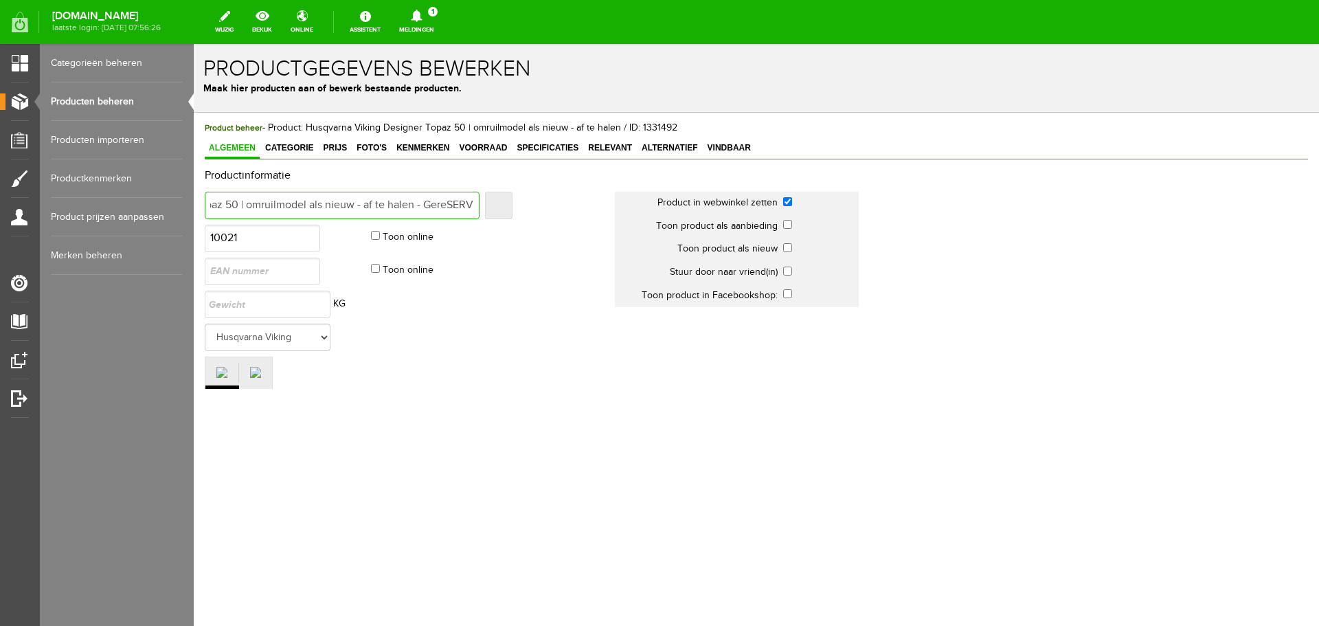
type input "Husqvarna Viking Designer Topaz 50 | omruilmodel als nieuw - af te halen - Gere…"
type input "Husqvarna Viking Designer Topaz 50 | omruilmodel als nieuw - af te halen - GereS"
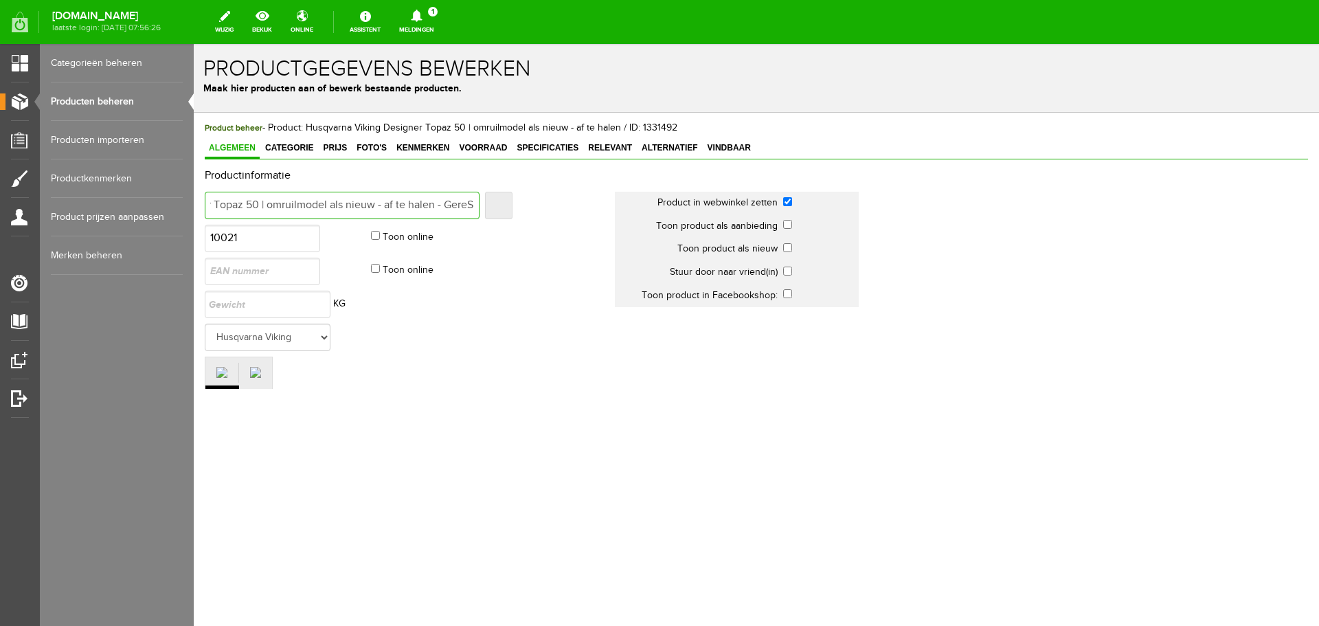
type input "Husqvarna Viking Designer Topaz 50 | omruilmodel als nieuw - af te halen - GereS"
type input "Husqvarna Viking Designer Topaz 50 | omruilmodel als nieuw - af te halen - Gere"
type input "Husqvarna Viking Designer Topaz 50 | omruilmodel als nieuw - af te halen - Ger"
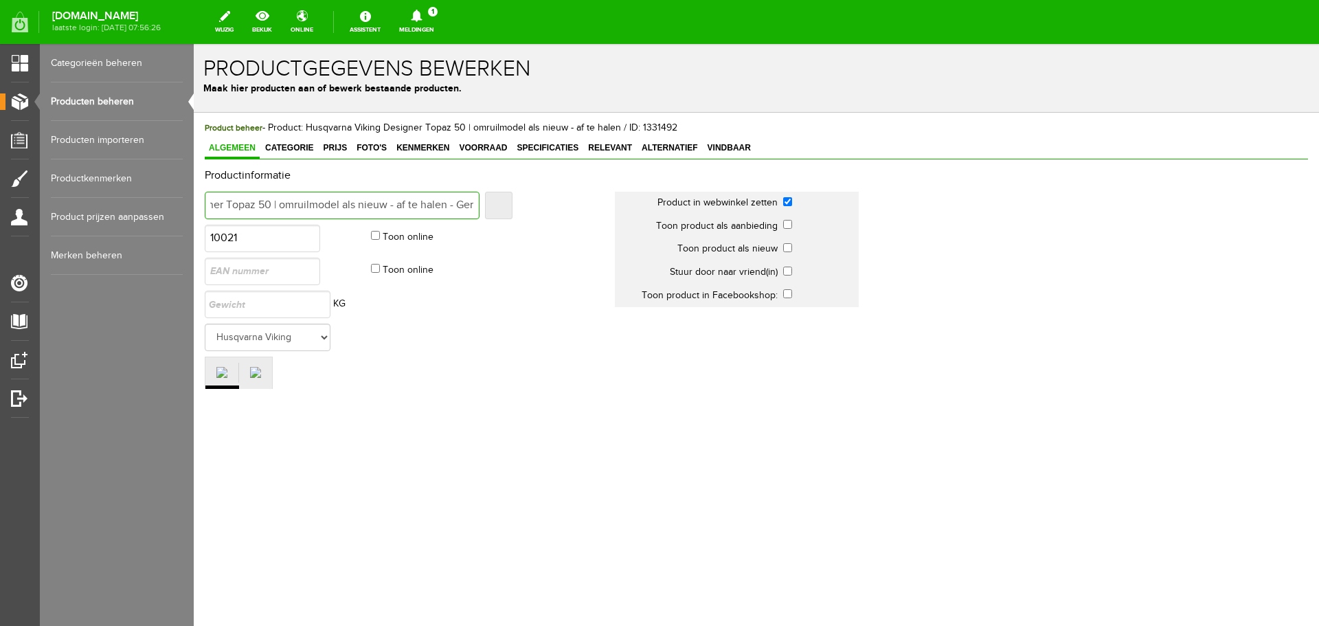
type input "Husqvarna Viking Designer Topaz 50 | omruilmodel als nieuw - af te halen - Ge"
type input "Husqvarna Viking Designer Topaz 50 | omruilmodel als nieuw - af te halen - G"
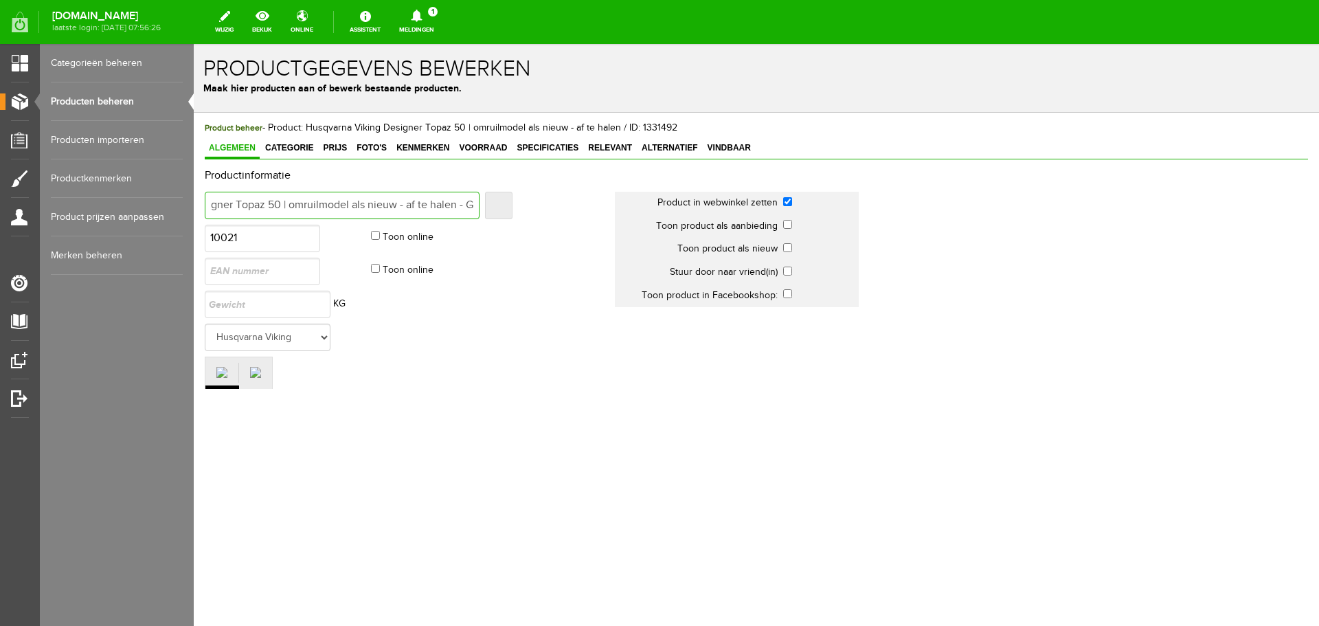
type input "Husqvarna Viking Designer Topaz 50 | omruilmodel als nieuw - af te halen - G"
type input "Husqvarna Viking Designer Topaz 50 | omruilmodel als nieuw - af te halen - GE"
type input "Husqvarna Viking Designer Topaz 50 | omruilmodel als nieuw - af te halen - GER"
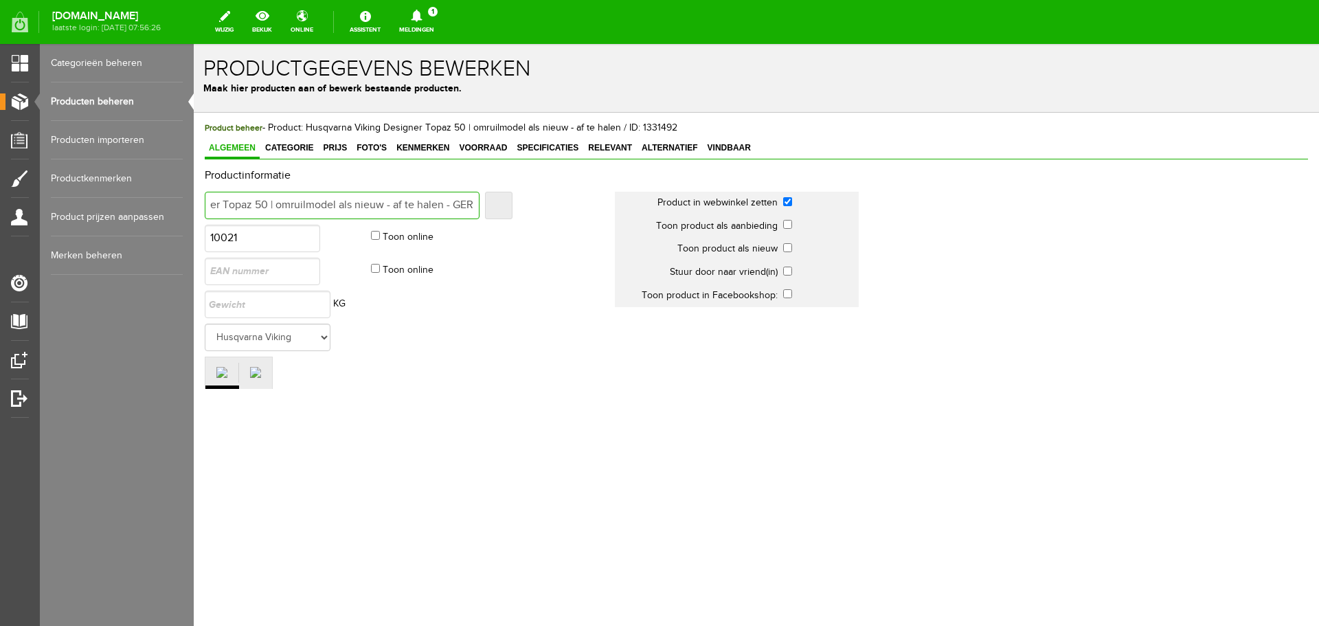
type input "Husqvarna Viking Designer Topaz 50 | omruilmodel als nieuw - af te halen - GERE"
type input "Husqvarna Viking Designer Topaz 50 | omruilmodel als nieuw - af te halen - GERES"
type input "Husqvarna Viking Designer Topaz 50 | omruilmodel als nieuw - af te halen - GERE…"
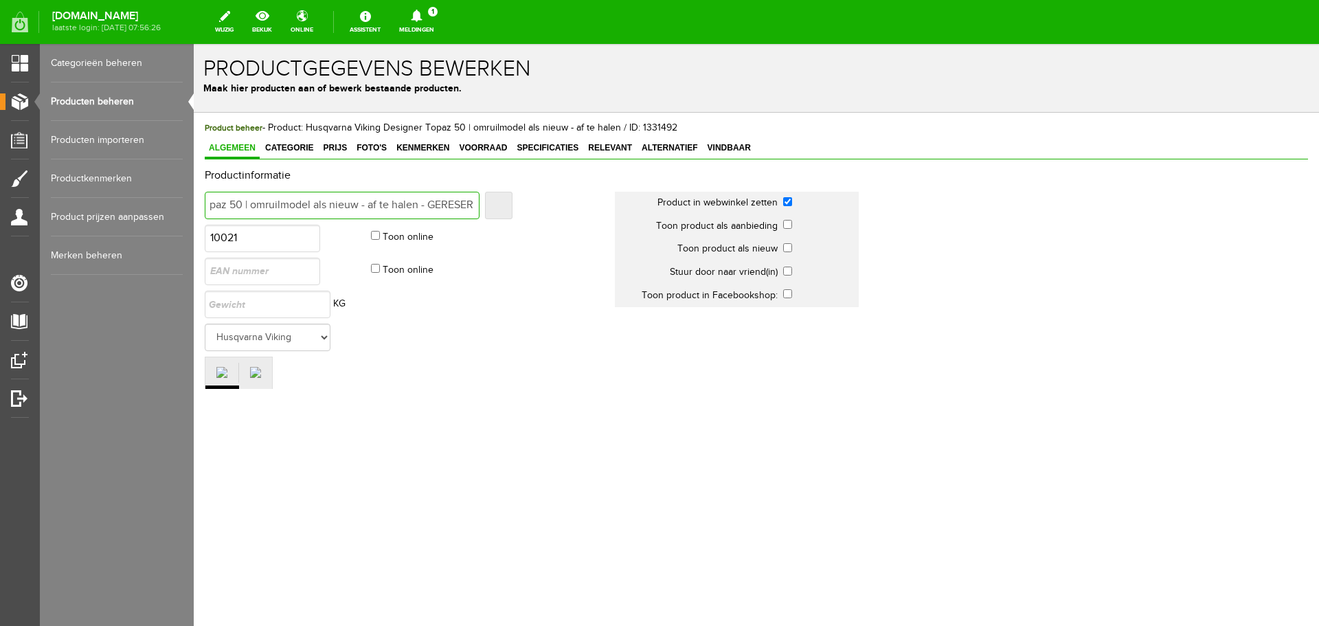
type input "Husqvarna Viking Designer Topaz 50 | omruilmodel als nieuw - af te halen - GERE…"
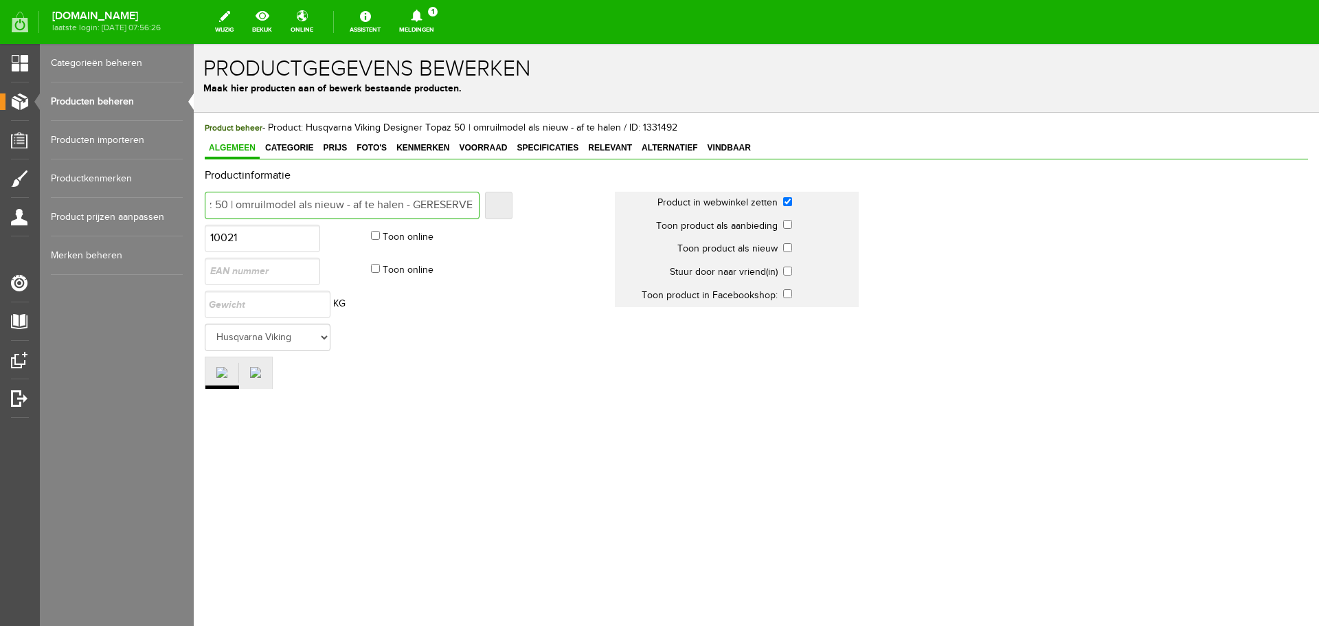
type input "Husqvarna Viking Designer Topaz 50 | omruilmodel als nieuw - af te halen - GERE…"
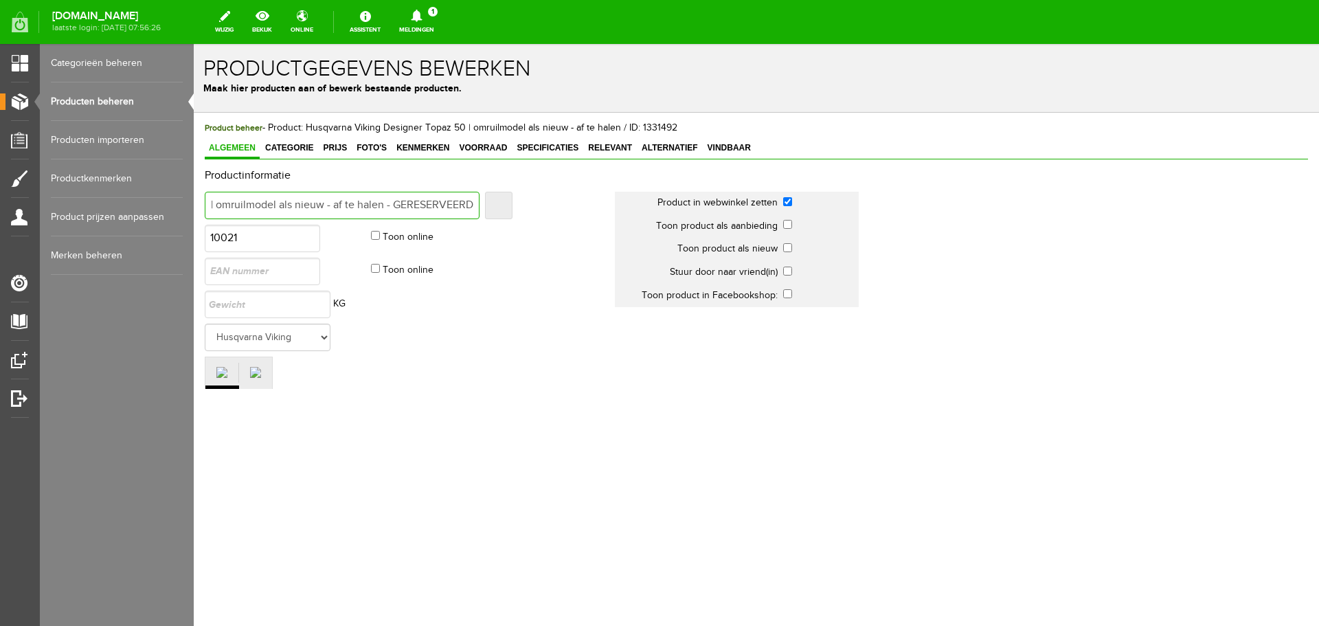
type input "Husqvarna Viking Designer Topaz 50 | omruilmodel als nieuw - af te halen - GERE…"
click at [487, 544] on p "Met de Designer Topaz 50 naai- en borduurmachine maakt u fantastisch naaiwerk, …" at bounding box center [531, 524] width 626 height 72
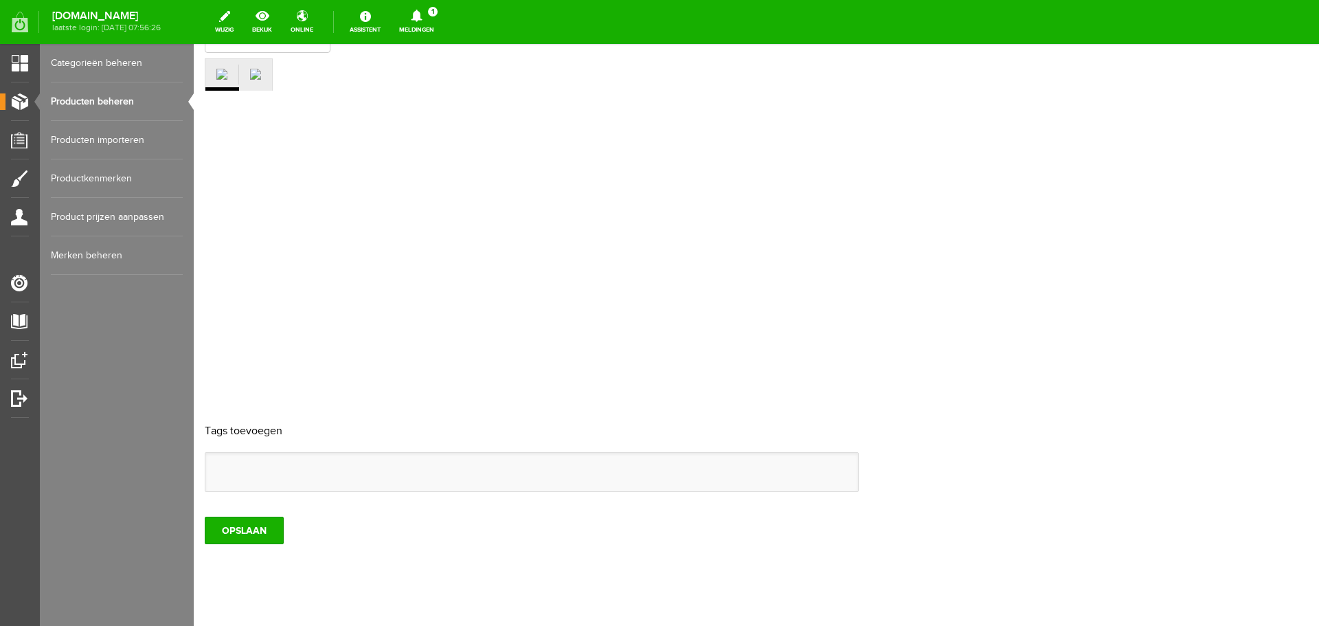
scroll to position [303, 0]
click at [242, 512] on input "OPSLAAN" at bounding box center [244, 525] width 79 height 27
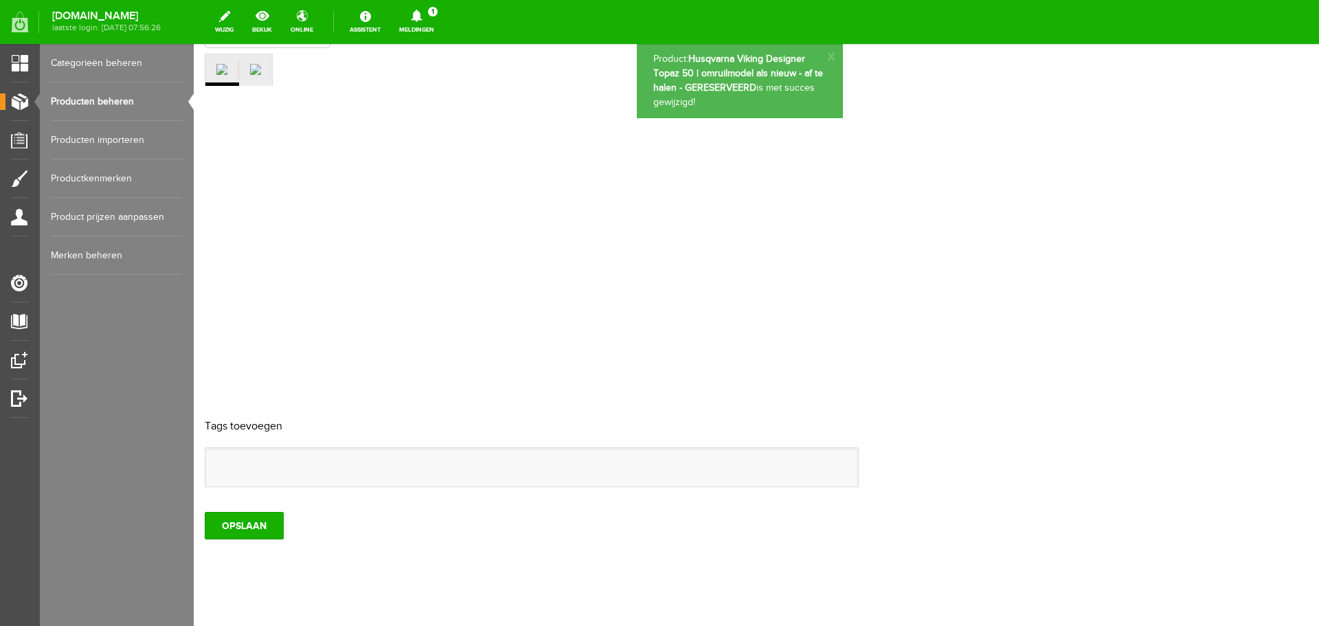
scroll to position [0, 0]
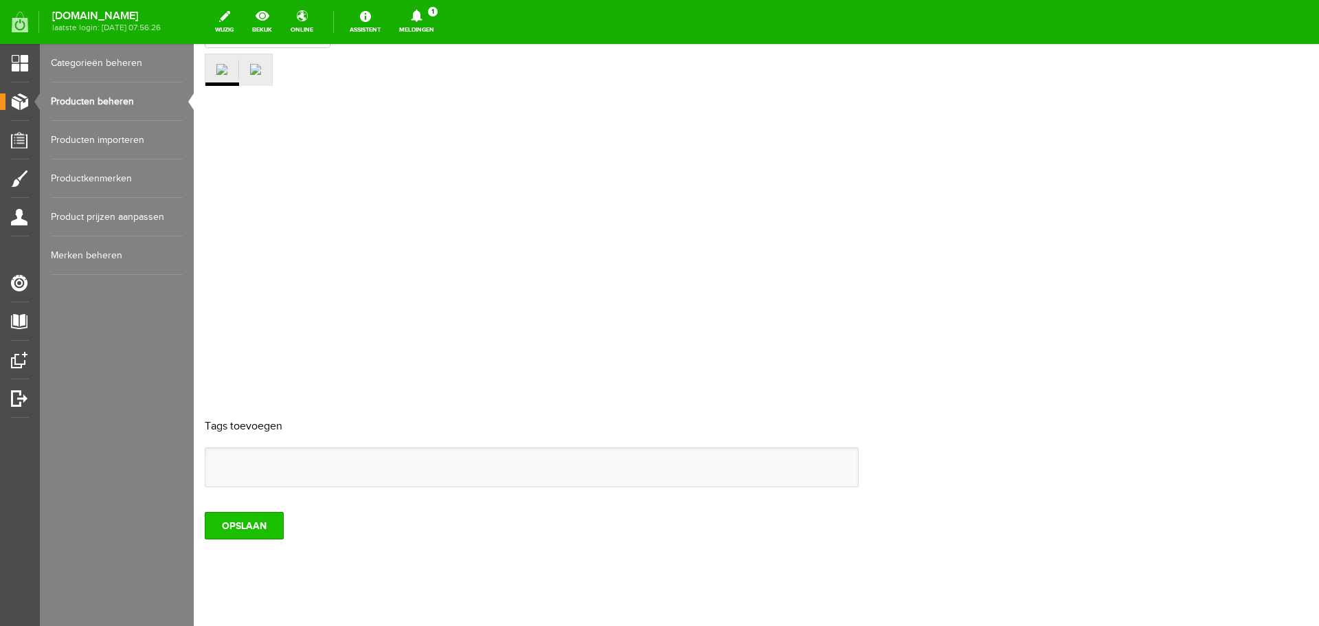
click at [258, 512] on input "OPSLAAN" at bounding box center [244, 525] width 79 height 27
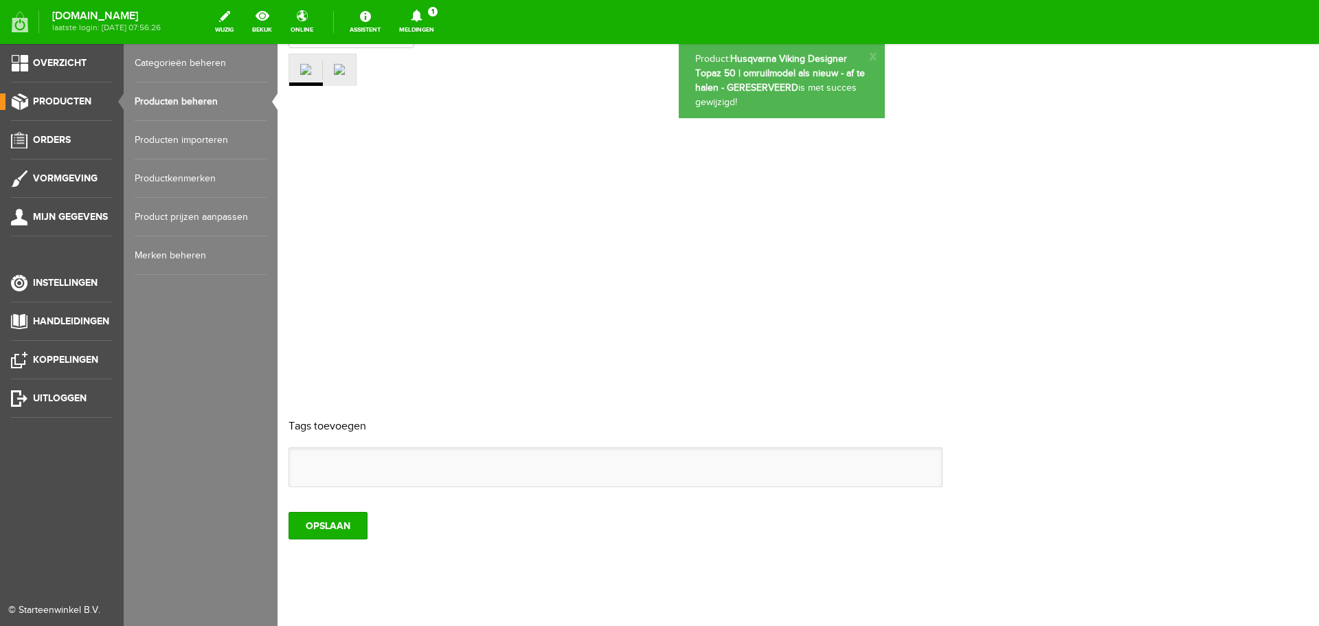
click at [152, 98] on link "Producten beheren" at bounding box center [201, 101] width 132 height 38
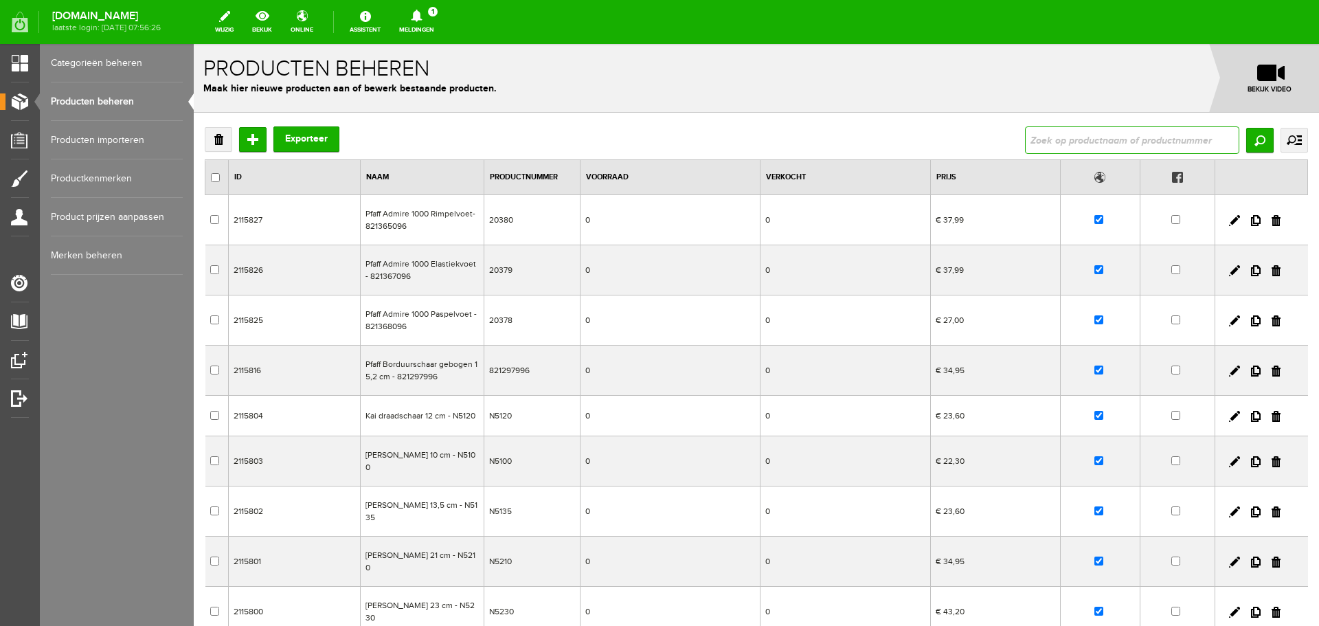
click at [1052, 135] on input "text" at bounding box center [1132, 139] width 214 height 27
type input "sapphire"
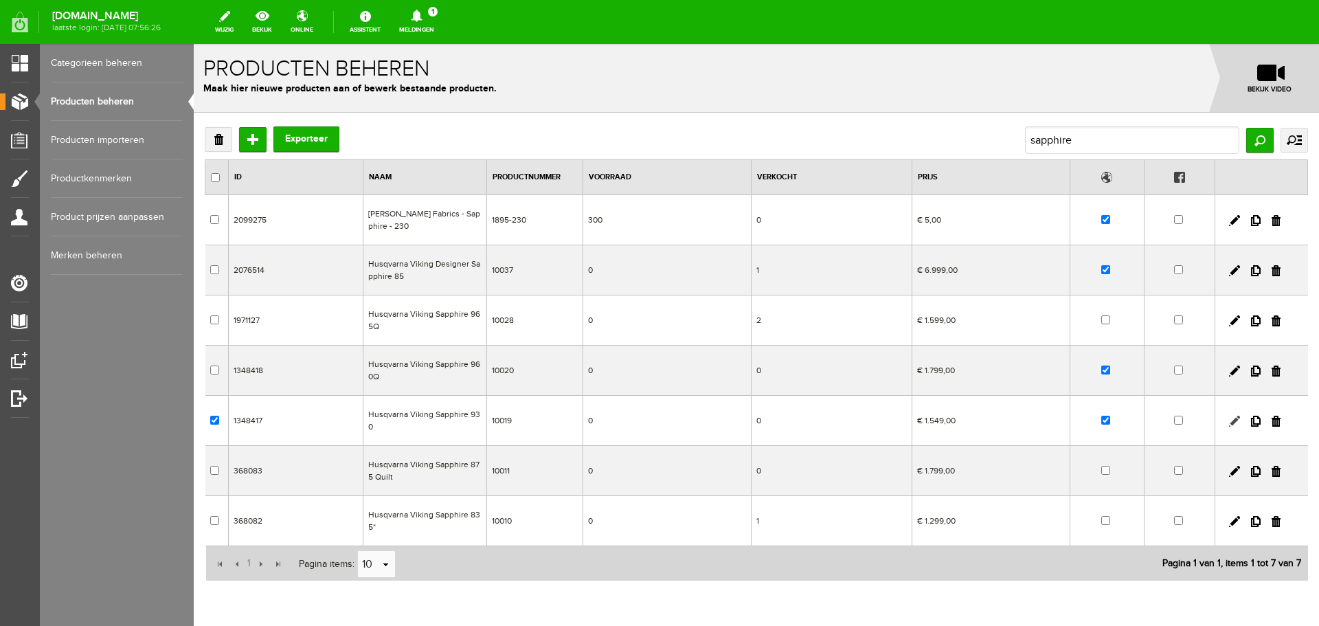
click at [1229, 420] on link at bounding box center [1234, 421] width 11 height 11
checkbox input "true"
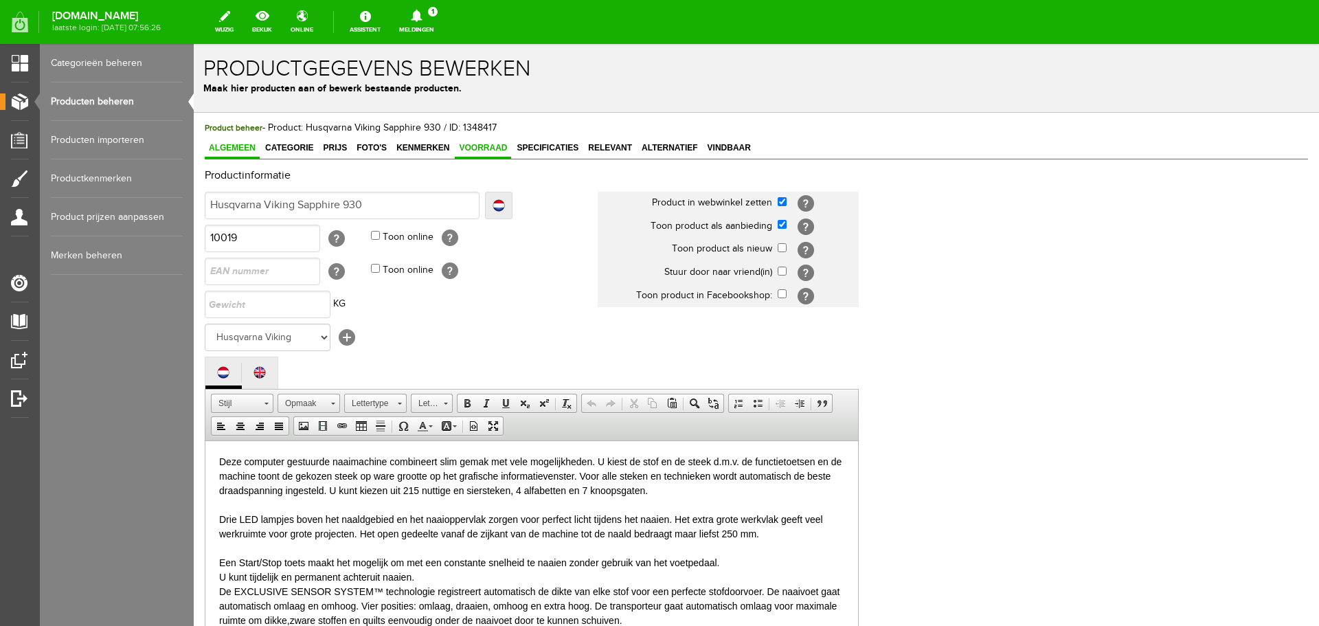
click at [479, 148] on span "Voorraad" at bounding box center [483, 148] width 56 height 10
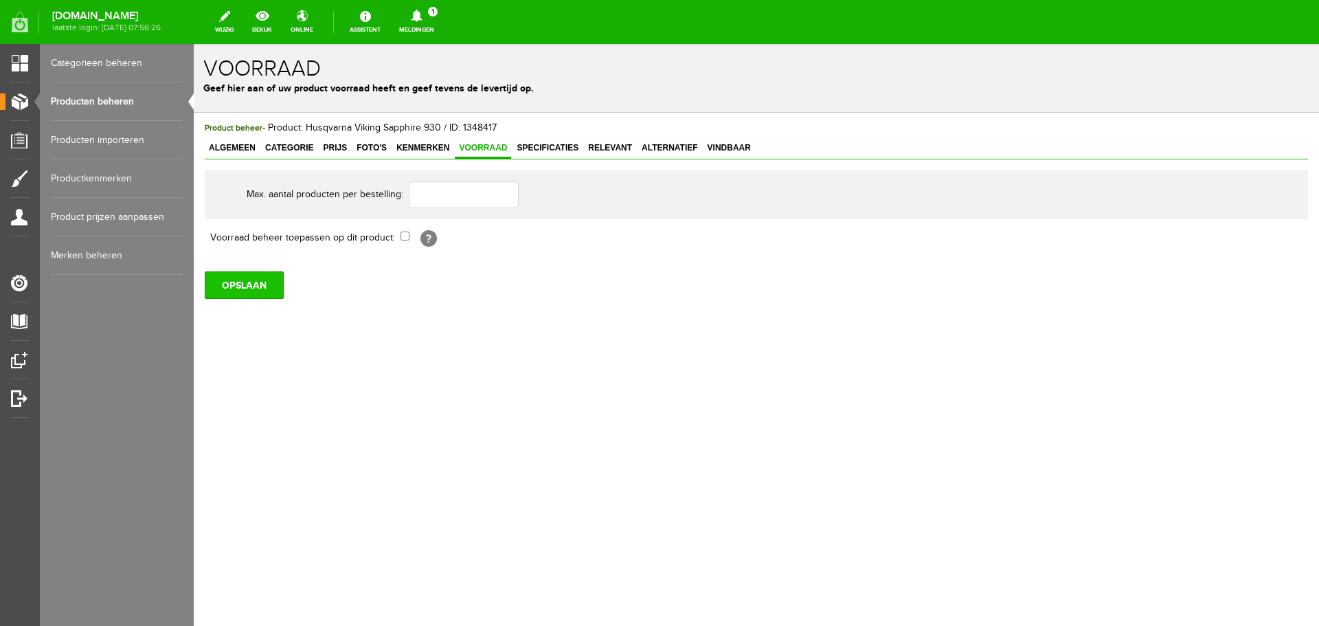
click at [252, 288] on input "OPSLAAN" at bounding box center [244, 284] width 79 height 27
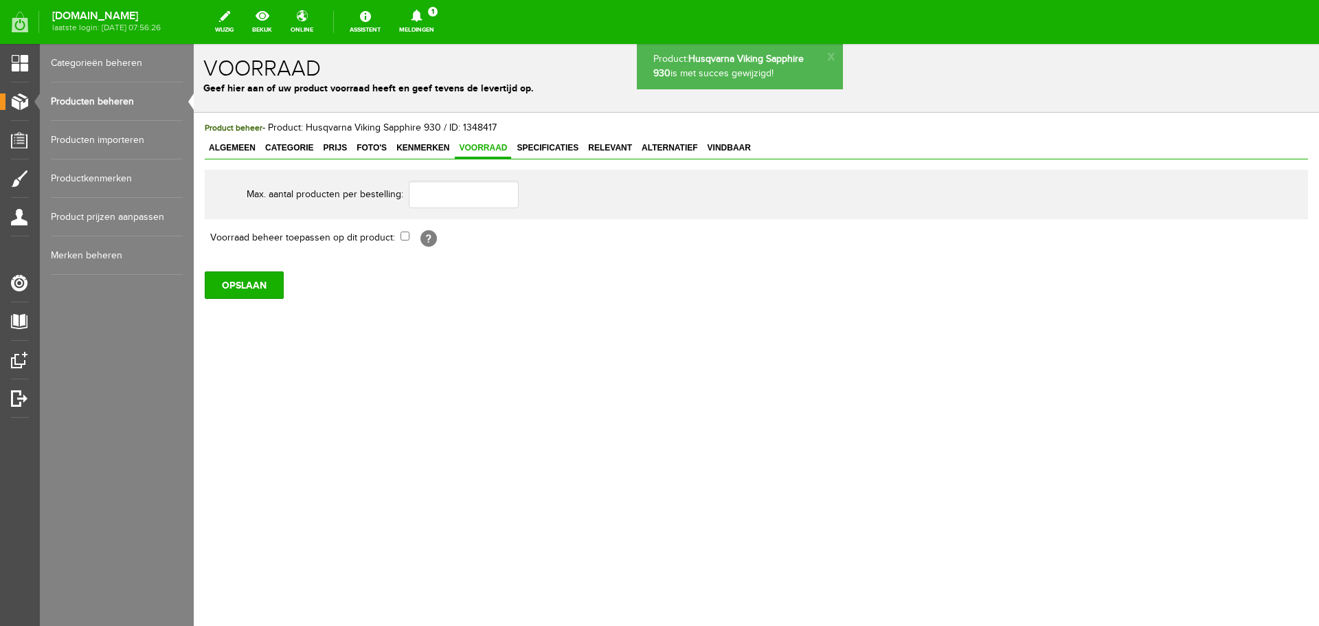
click at [118, 102] on link "Producten beheren" at bounding box center [117, 101] width 132 height 38
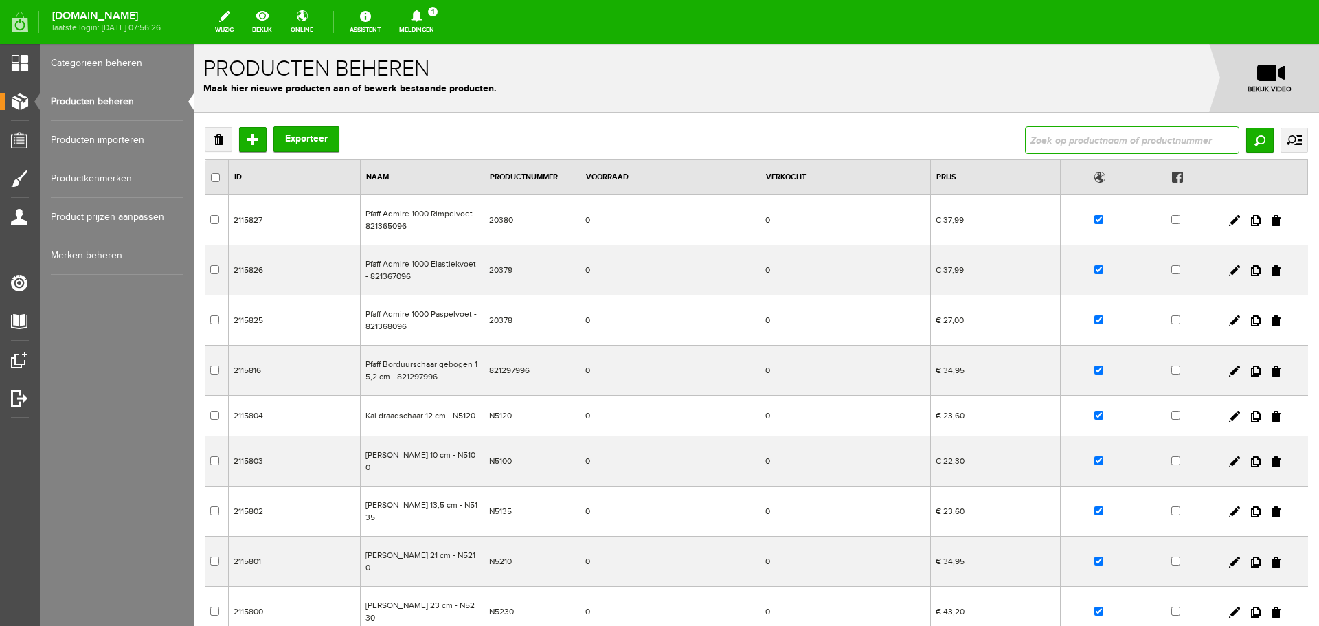
click at [1034, 144] on input "text" at bounding box center [1132, 139] width 214 height 27
type input "690Q"
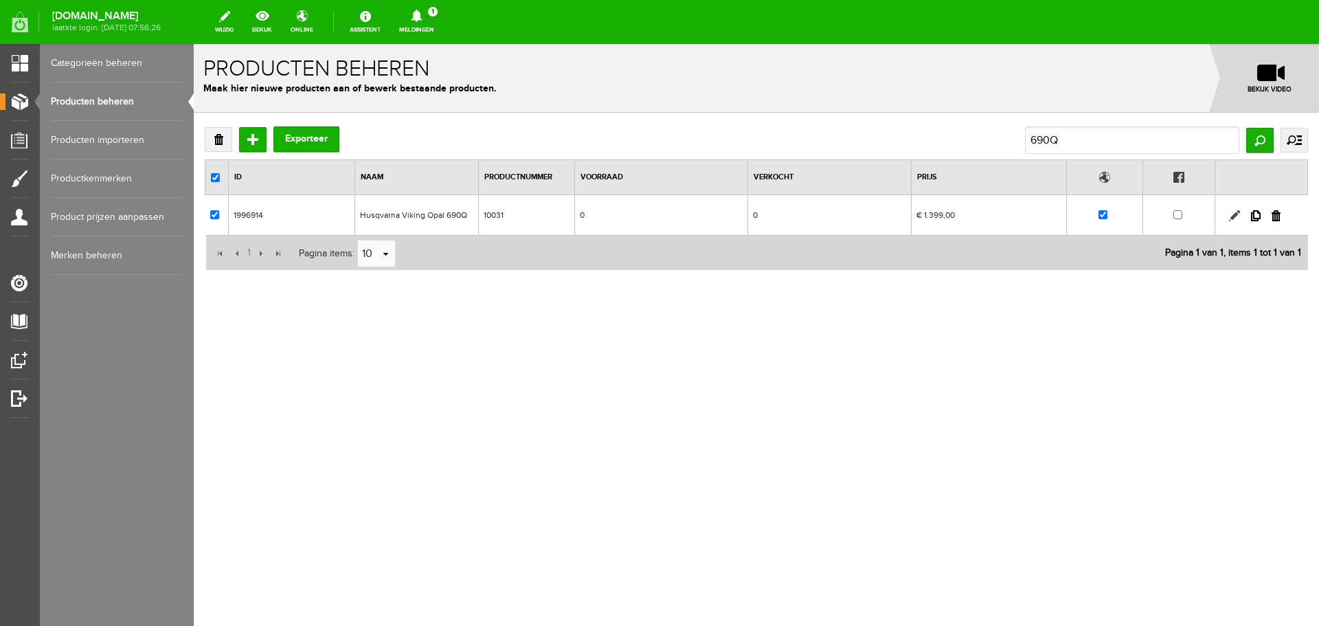
click at [1232, 214] on link at bounding box center [1234, 215] width 11 height 11
checkbox input "true"
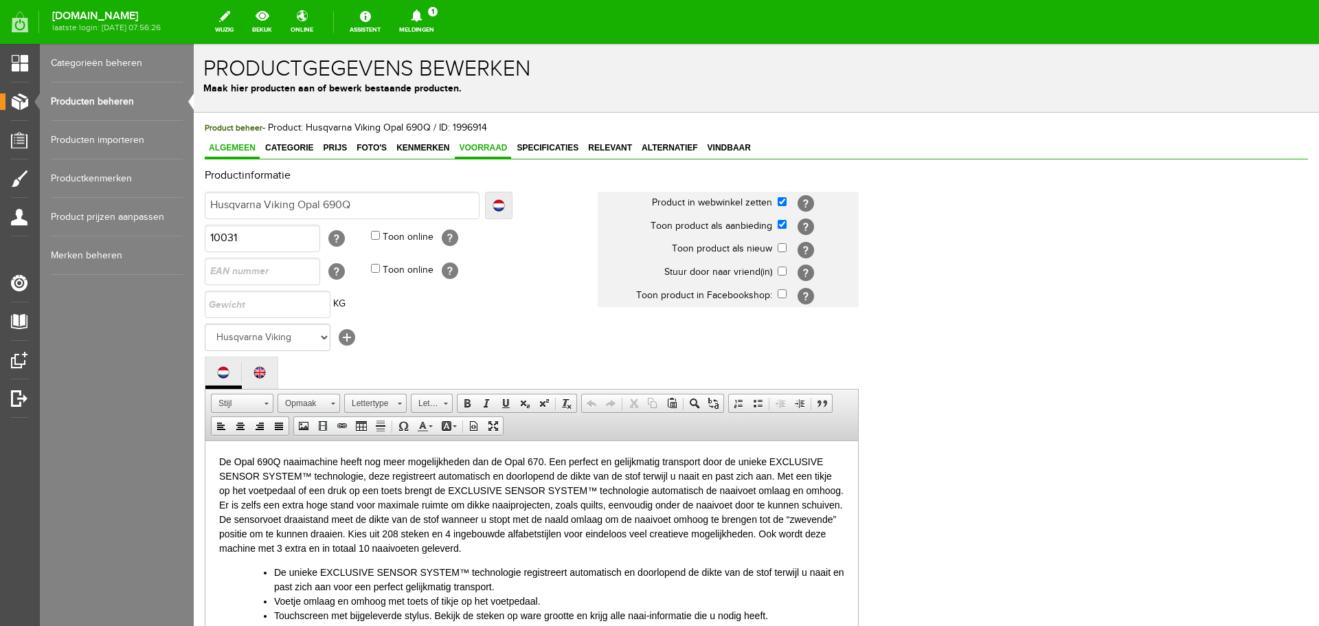
click at [488, 148] on span "Voorraad" at bounding box center [483, 148] width 56 height 10
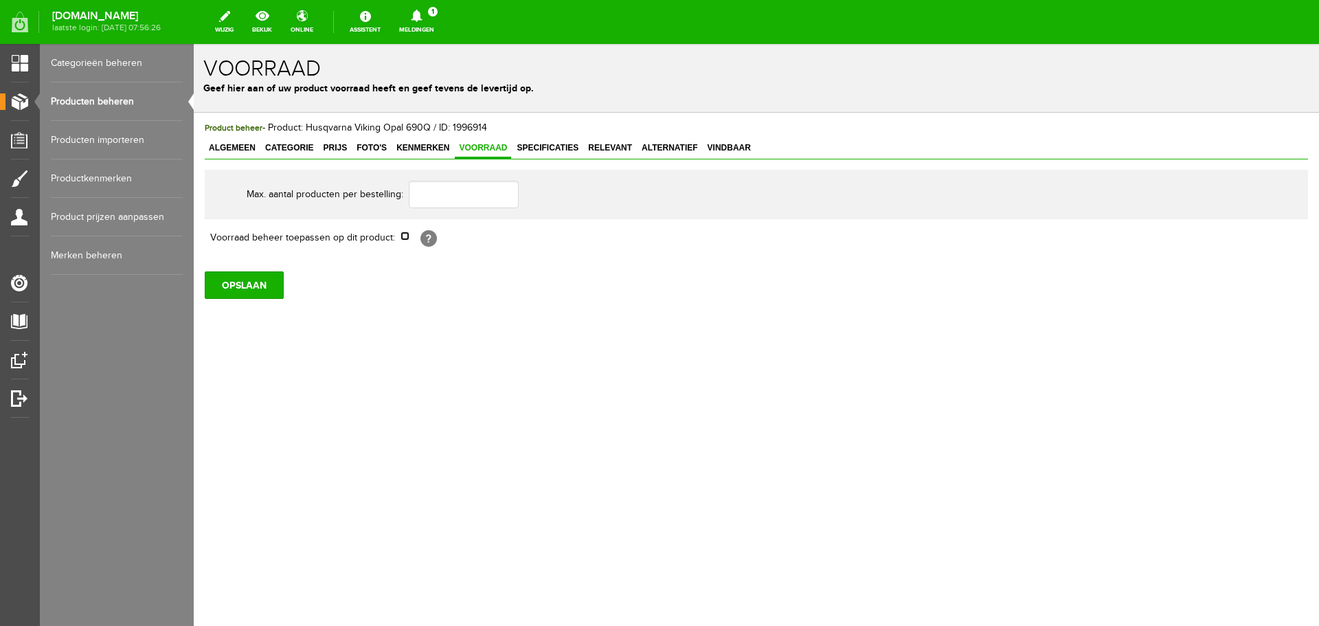
click at [405, 237] on input "checkbox" at bounding box center [404, 235] width 9 height 9
checkbox input "true"
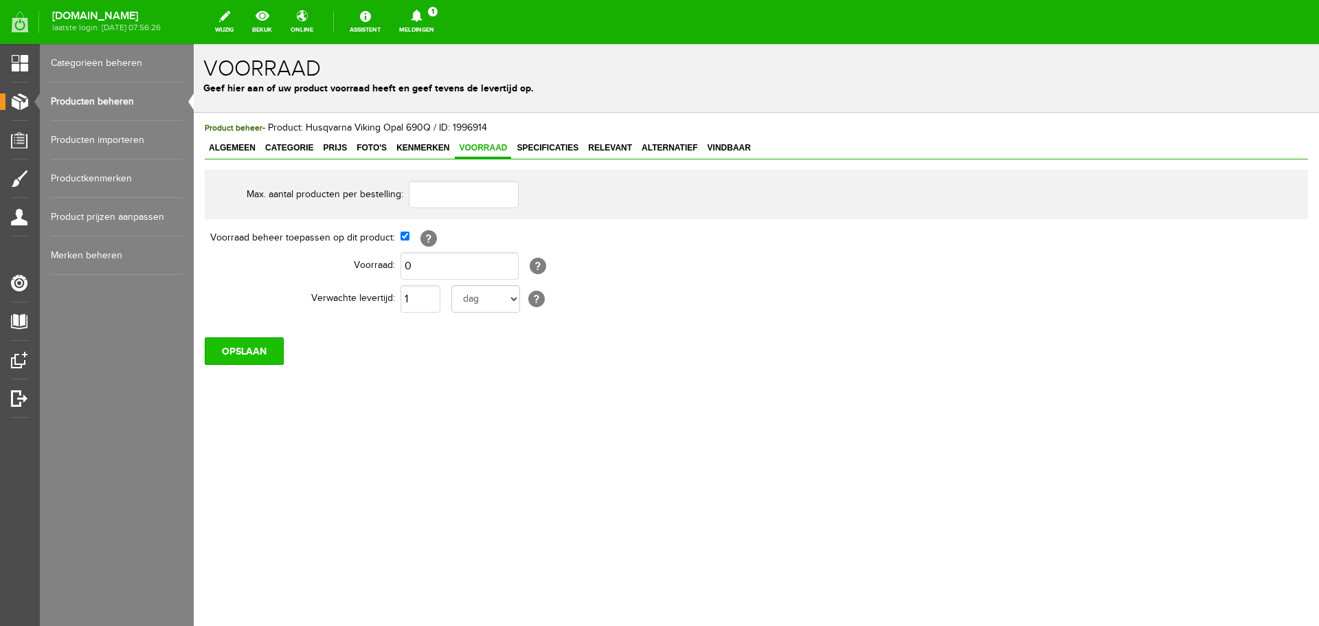
click at [258, 354] on input "OPSLAAN" at bounding box center [244, 350] width 79 height 27
click at [259, 345] on input "OPSLAAN" at bounding box center [244, 350] width 79 height 27
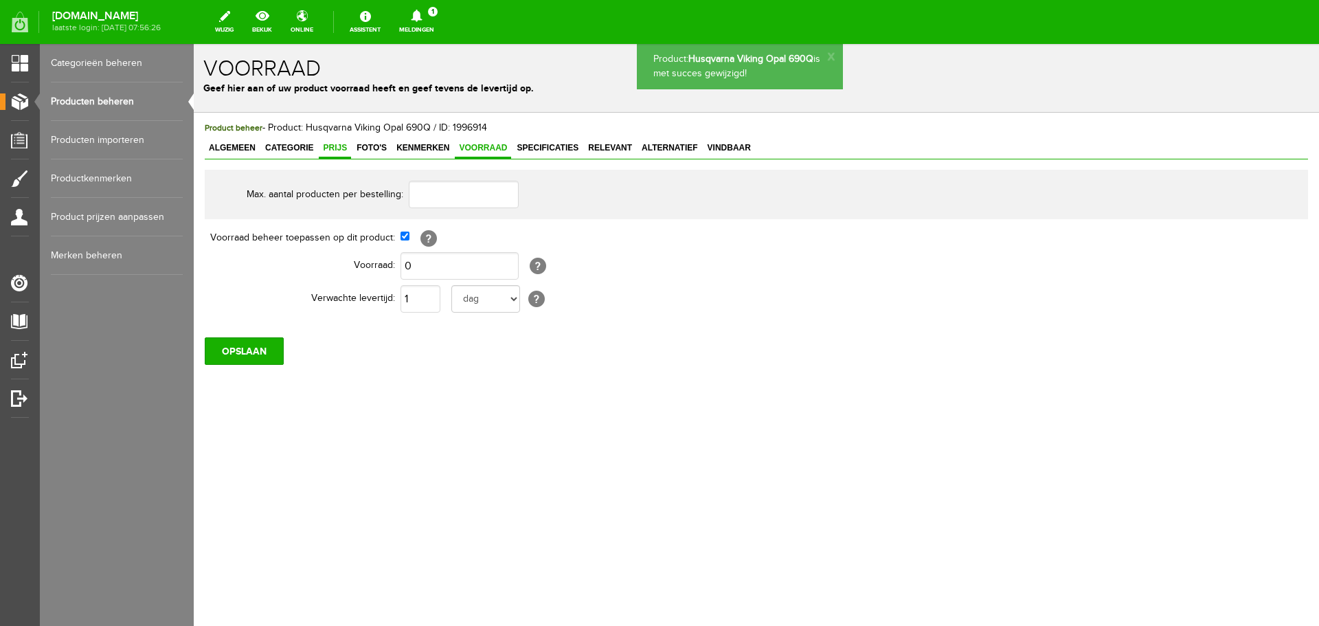
click at [328, 144] on span "Prijs" at bounding box center [335, 148] width 32 height 10
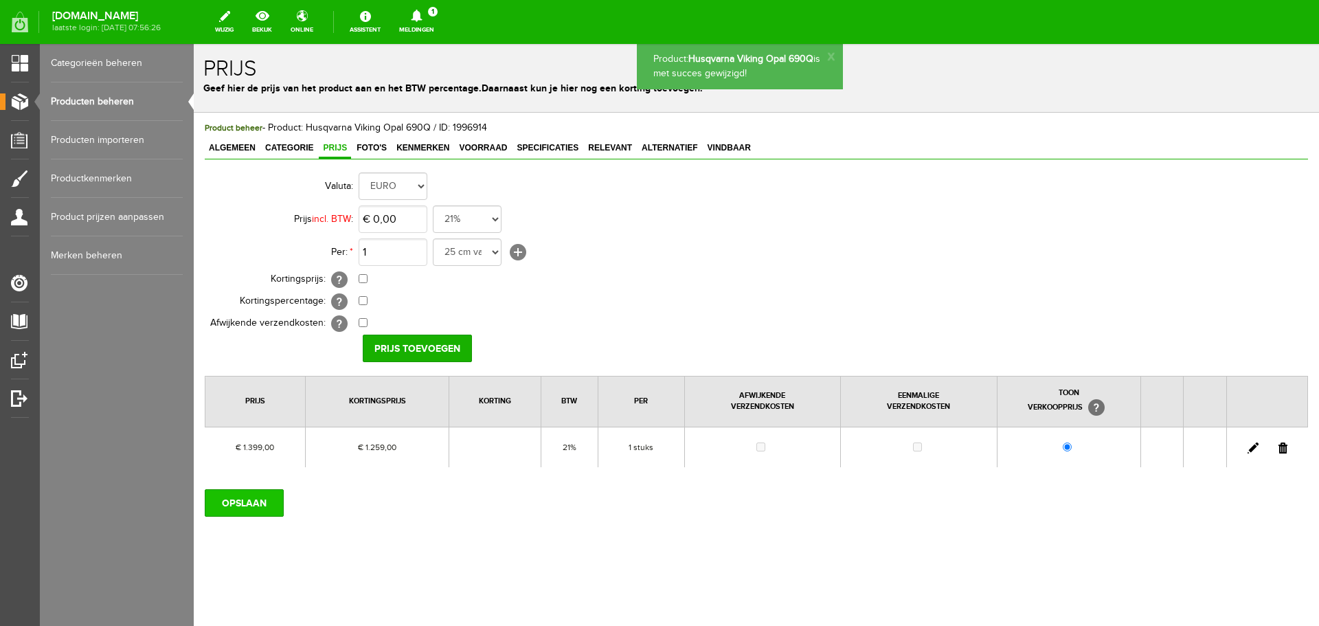
click at [242, 499] on input "OPSLAAN" at bounding box center [244, 502] width 79 height 27
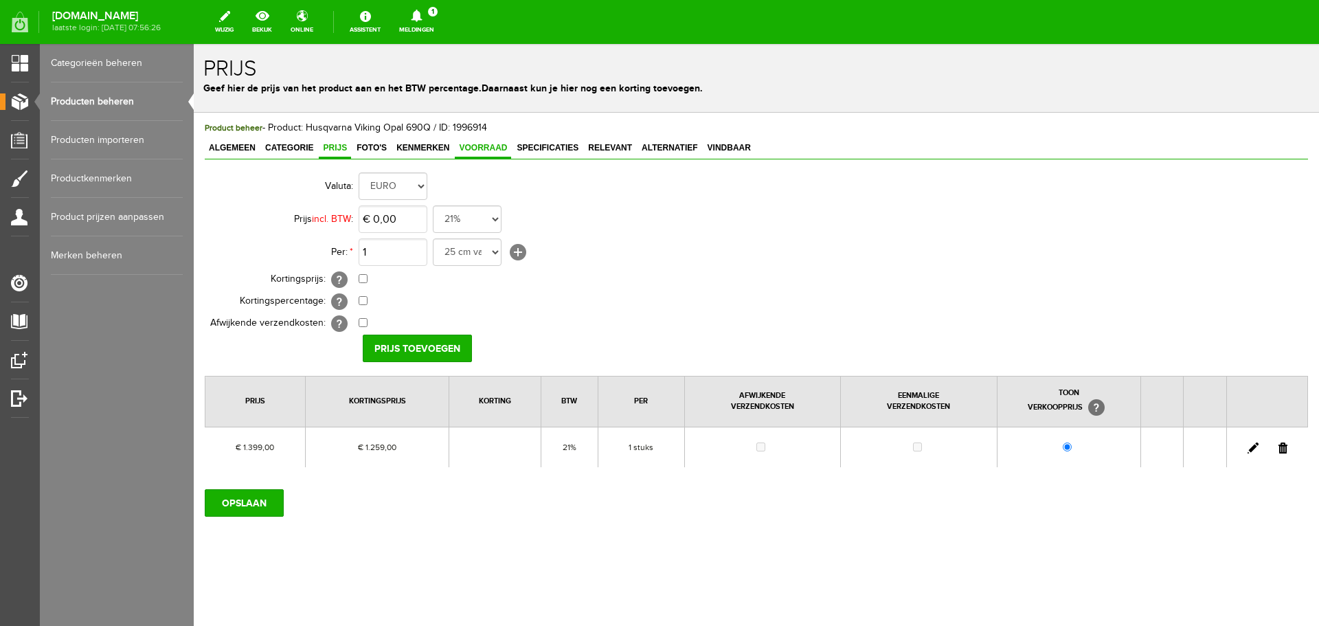
click at [488, 146] on span "Voorraad" at bounding box center [483, 148] width 56 height 10
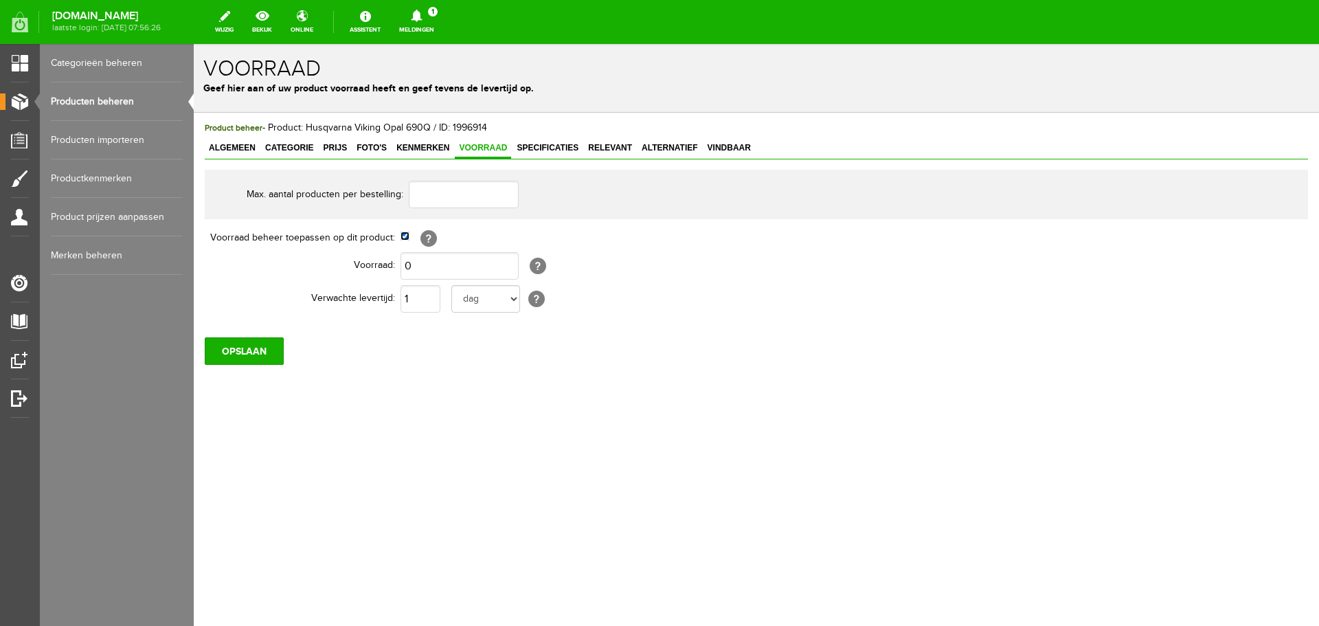
click at [405, 236] on input "checkbox" at bounding box center [404, 235] width 9 height 9
checkbox input "false"
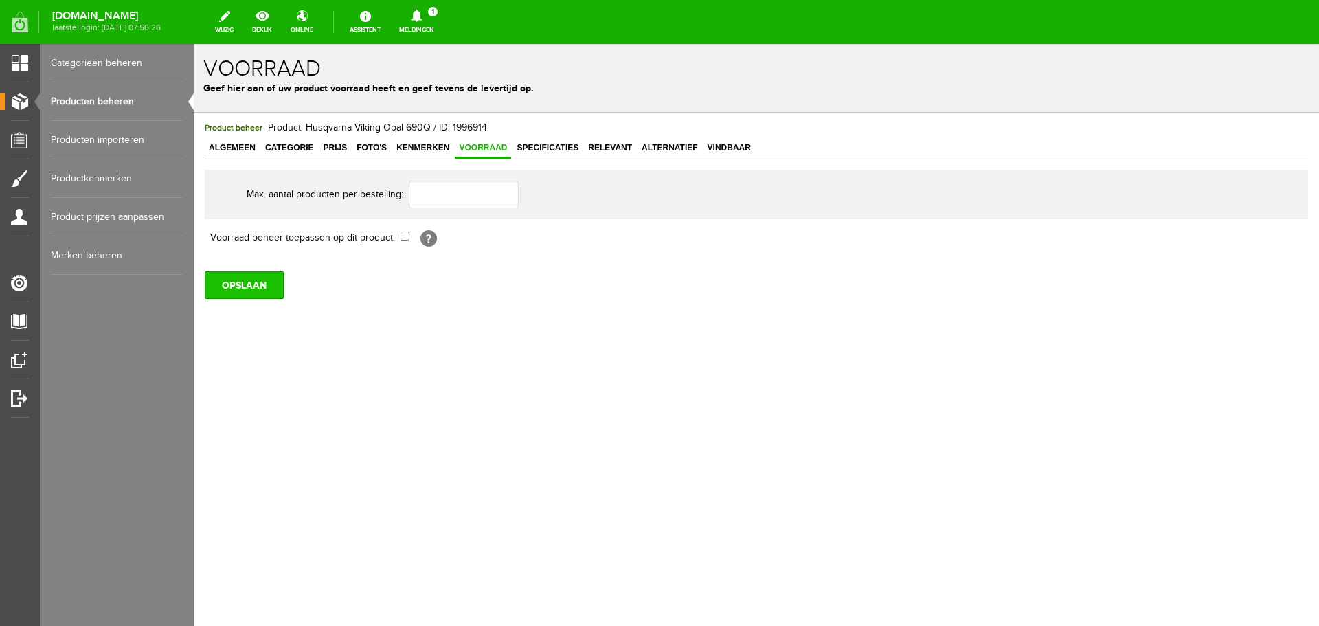
click at [258, 289] on input "OPSLAAN" at bounding box center [244, 284] width 79 height 27
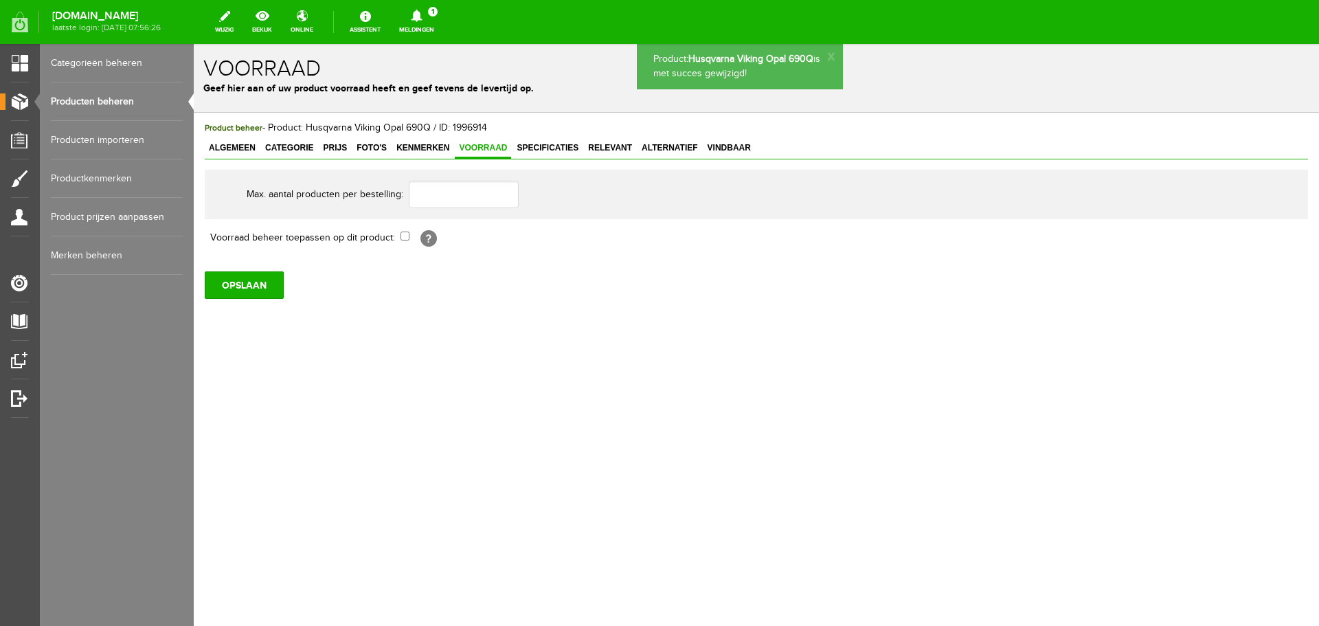
click at [117, 99] on link "Producten beheren" at bounding box center [117, 101] width 132 height 38
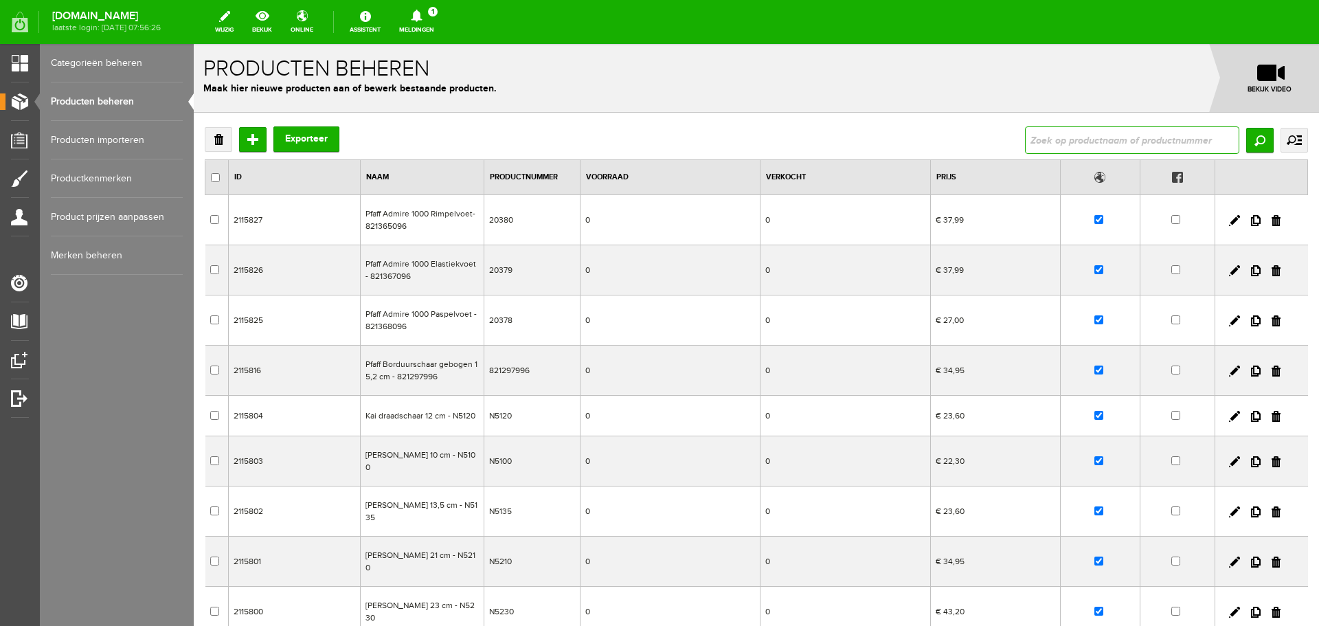
drag, startPoint x: 1042, startPoint y: 141, endPoint x: 1034, endPoint y: 127, distance: 16.3
click at [1042, 141] on input "text" at bounding box center [1132, 139] width 214 height 27
type input "9100"
